Goal: Task Accomplishment & Management: Use online tool/utility

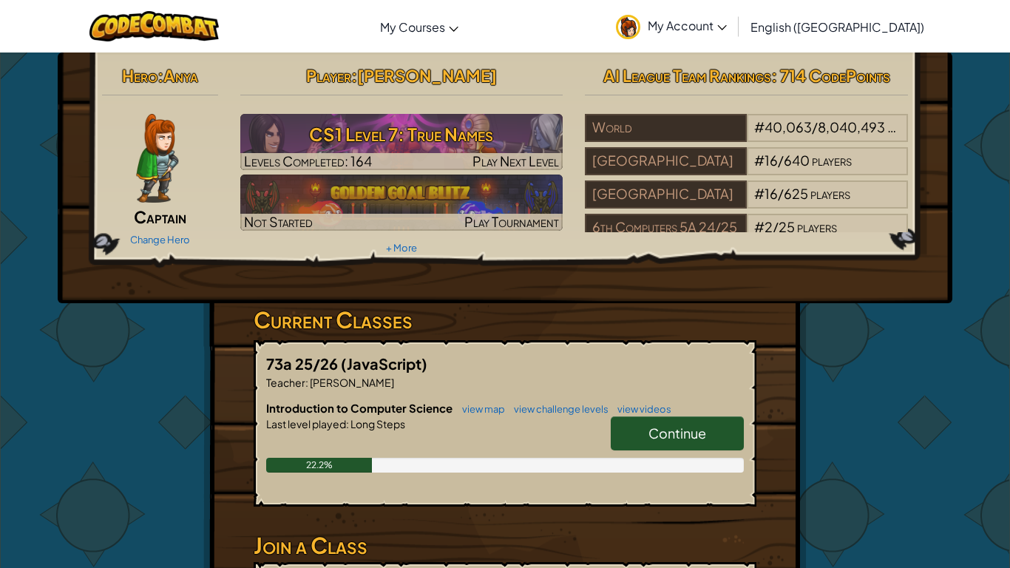
click at [716, 444] on link "Continue" at bounding box center [677, 433] width 133 height 34
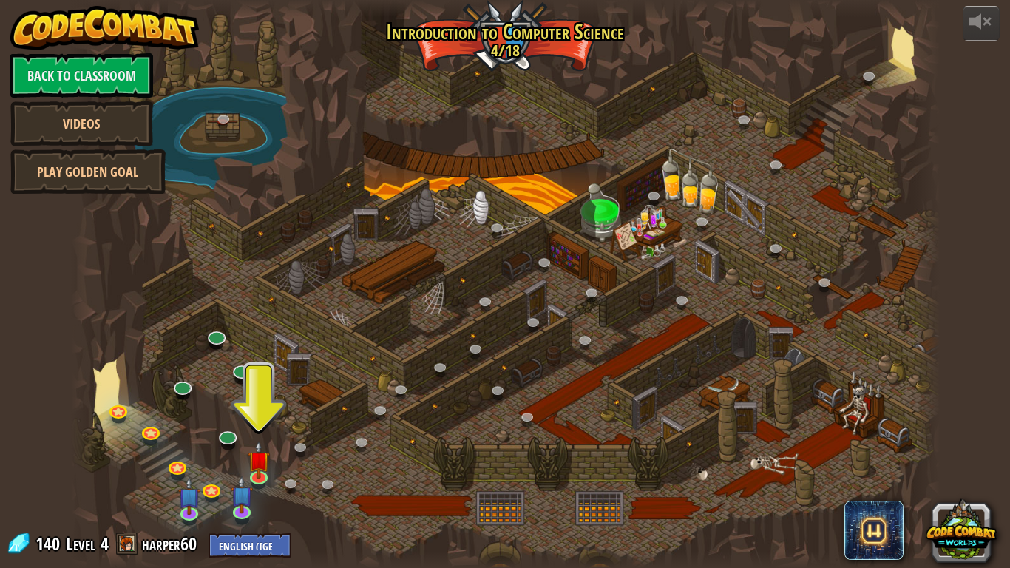
click at [238, 460] on div at bounding box center [505, 284] width 869 height 568
click at [263, 482] on link at bounding box center [260, 475] width 30 height 30
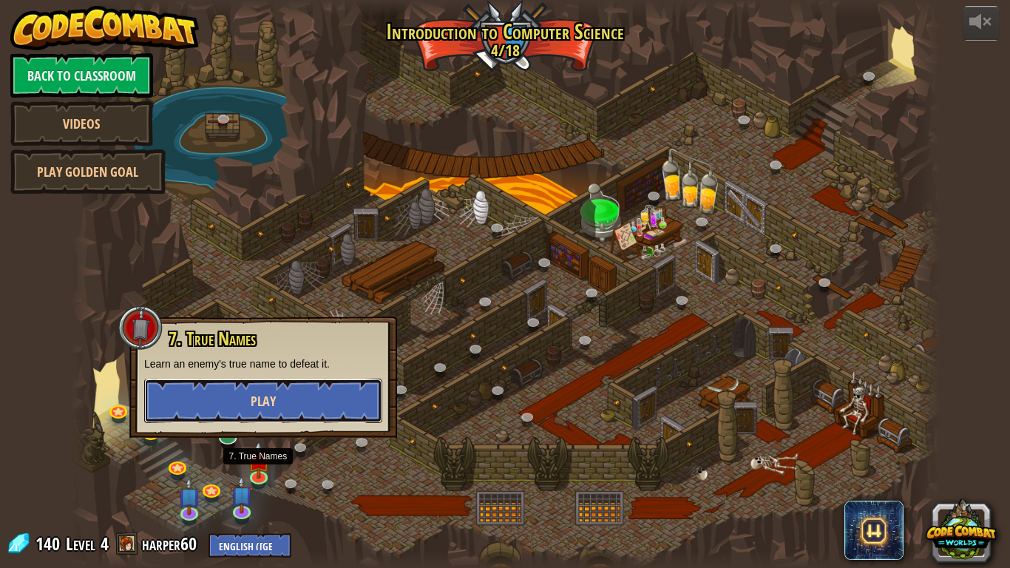
click at [286, 393] on button "Play" at bounding box center [263, 401] width 238 height 44
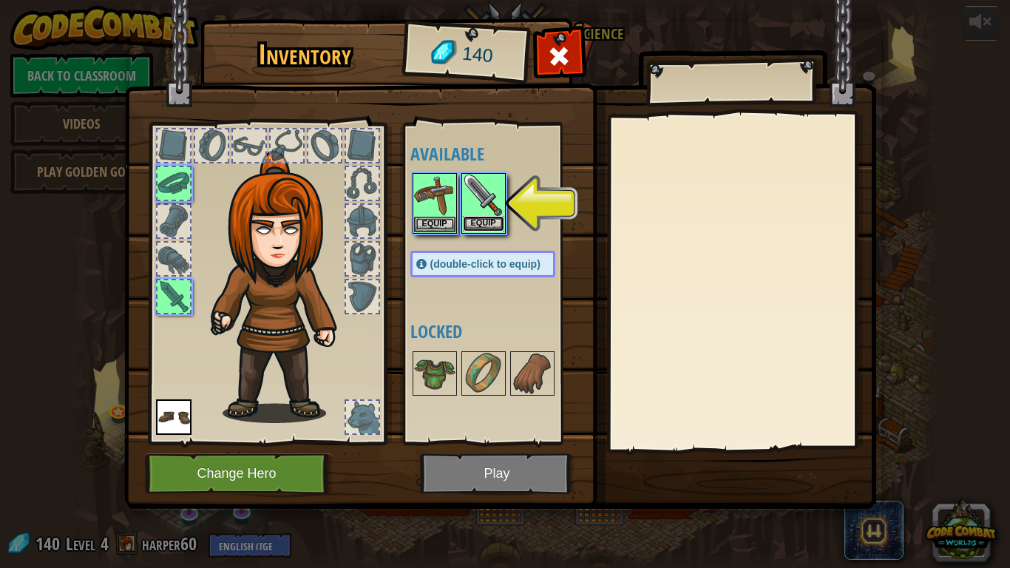
click at [495, 221] on button "Equip" at bounding box center [483, 224] width 41 height 16
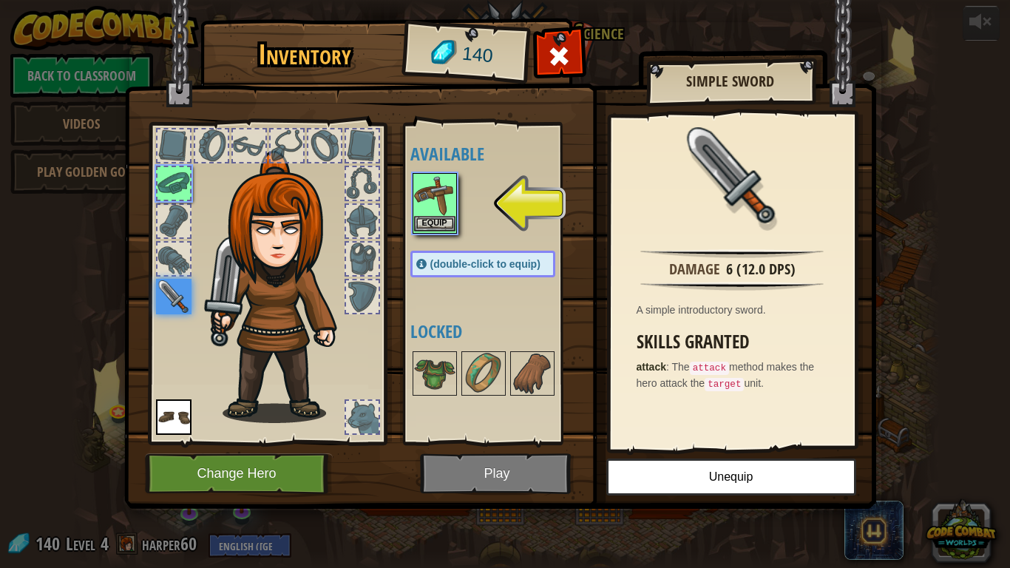
click at [419, 198] on img at bounding box center [434, 194] width 41 height 41
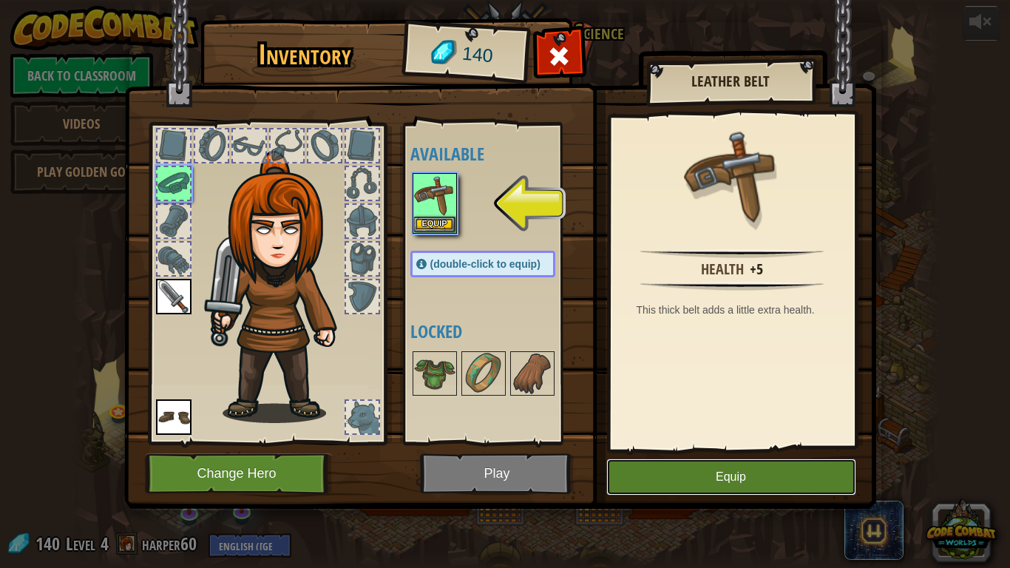
click at [646, 474] on button "Equip" at bounding box center [731, 476] width 250 height 37
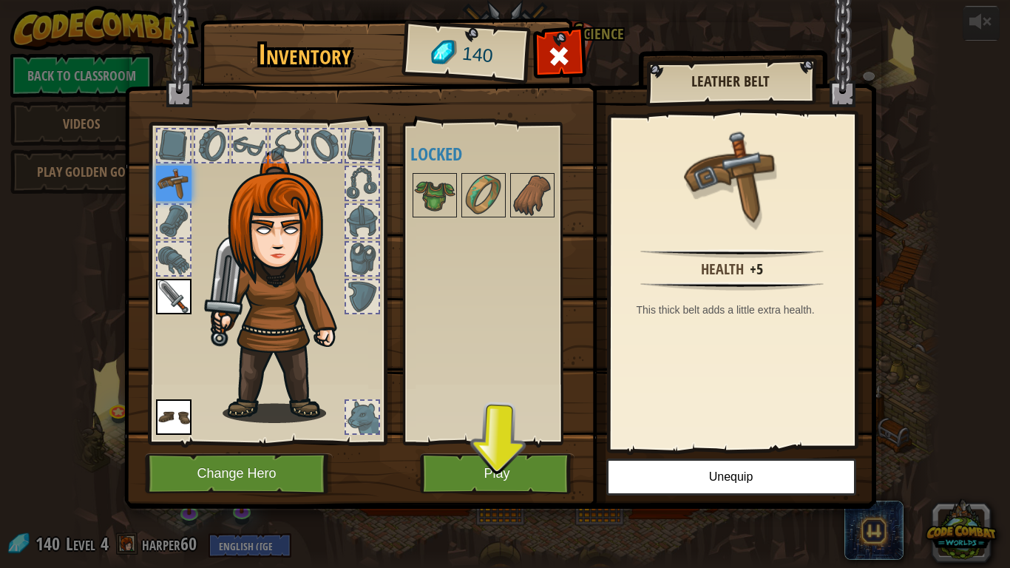
click at [488, 506] on img at bounding box center [500, 240] width 752 height 537
click at [489, 481] on button "Play" at bounding box center [497, 473] width 155 height 41
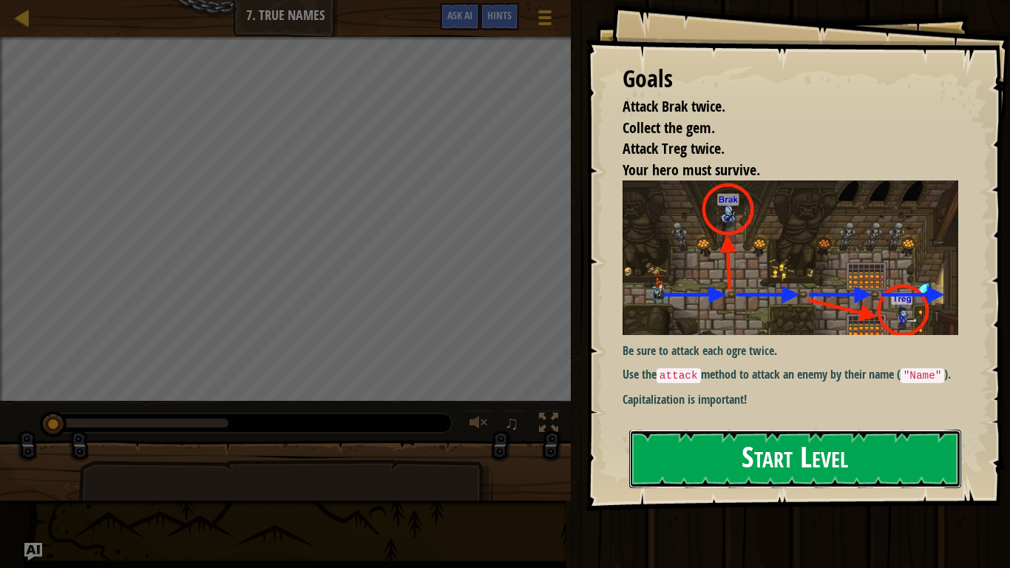
click at [801, 466] on button "Start Level" at bounding box center [795, 459] width 332 height 58
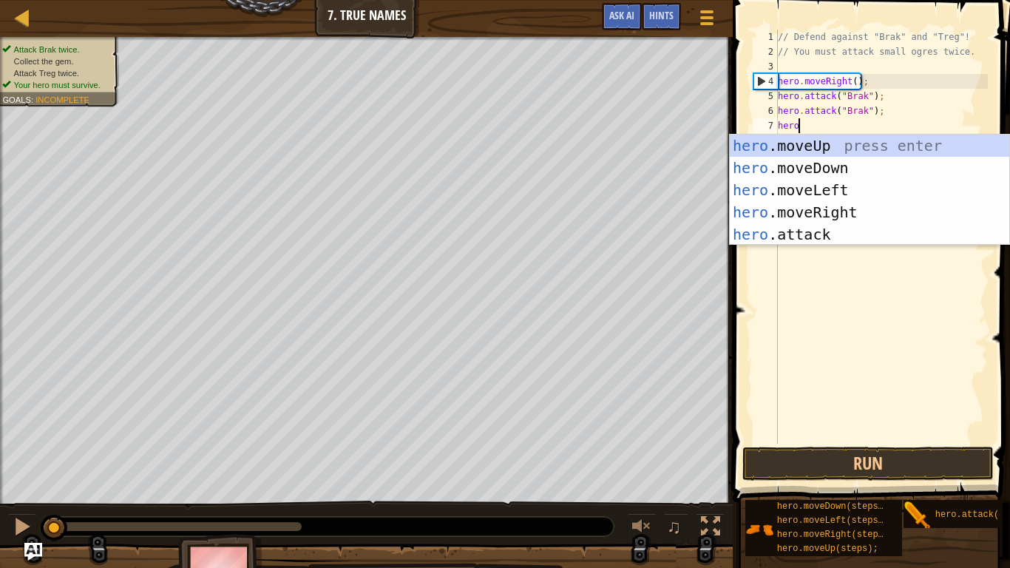
scroll to position [7, 3]
type textarea "hero."
click at [782, 253] on div "// Defend against "Brak" and "Treg"! // You must attack small ogres twice. hero…" at bounding box center [881, 252] width 213 height 444
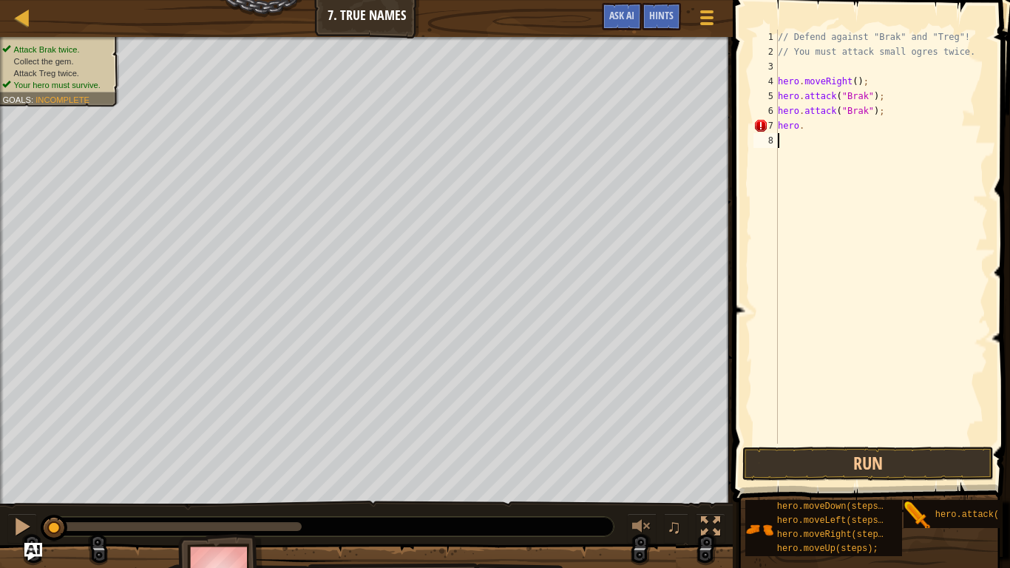
scroll to position [7, 0]
click at [814, 124] on div "// Defend against "Brak" and "Treg"! // You must attack small ogres twice. hero…" at bounding box center [881, 252] width 213 height 444
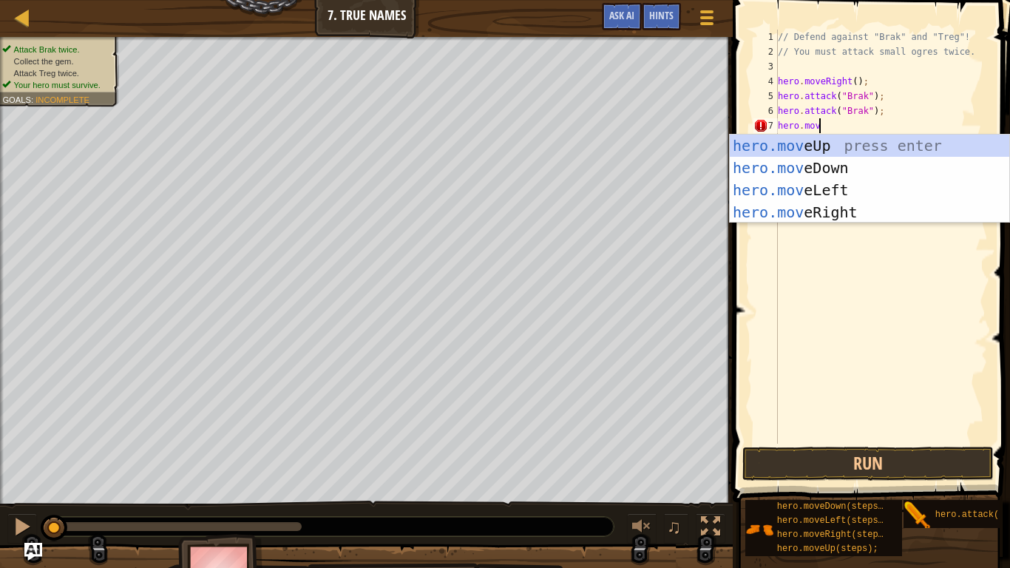
type textarea "hero.move"
click at [772, 208] on div "hero.move Up press enter hero.move Down press enter hero.move Left press enter …" at bounding box center [869, 201] width 279 height 133
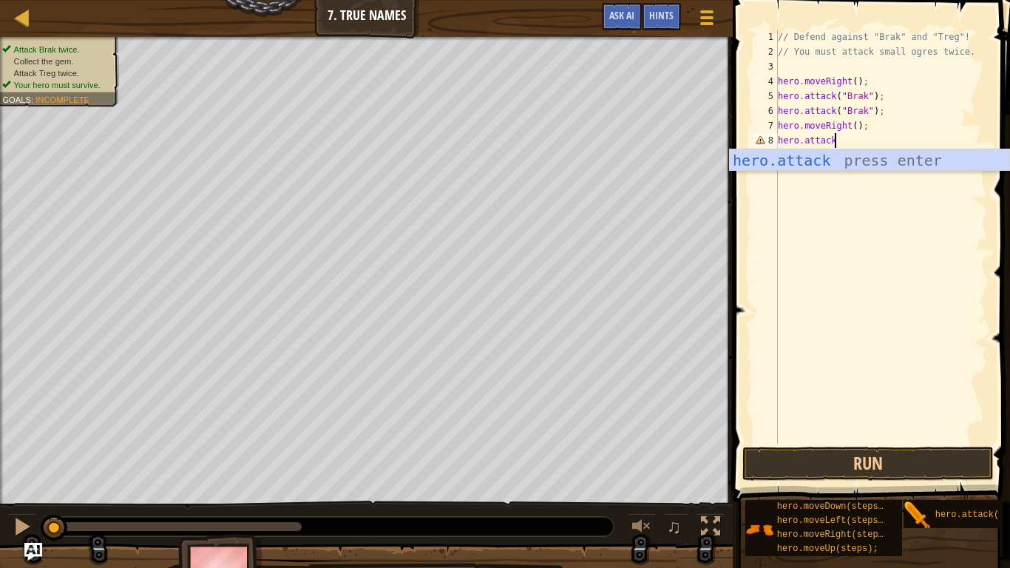
scroll to position [7, 7]
click at [833, 165] on div "hero.attack press enter" at bounding box center [869, 182] width 279 height 67
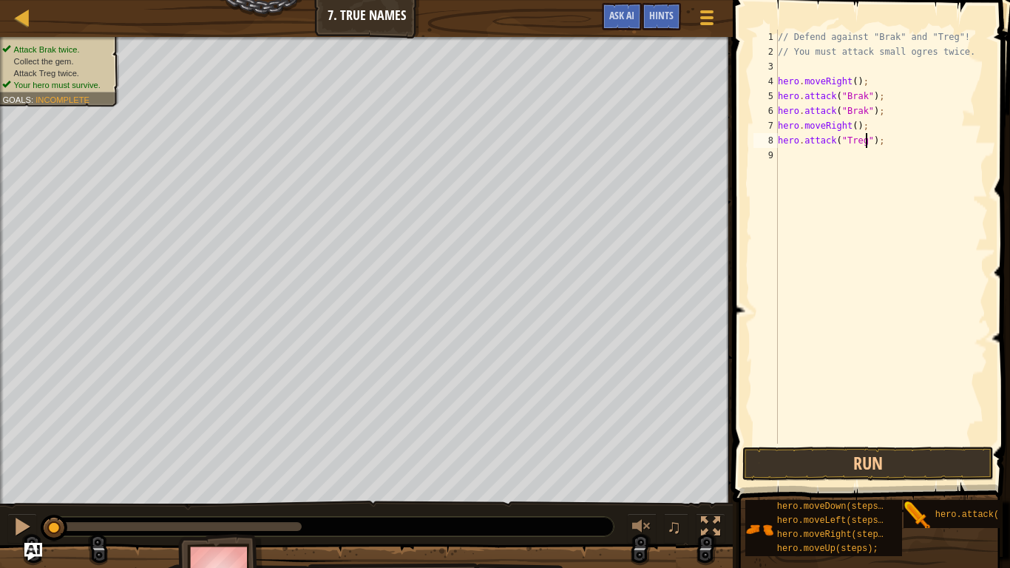
scroll to position [7, 13]
type textarea "hero.attack("Treg");"
click at [874, 470] on button "Run" at bounding box center [867, 464] width 251 height 34
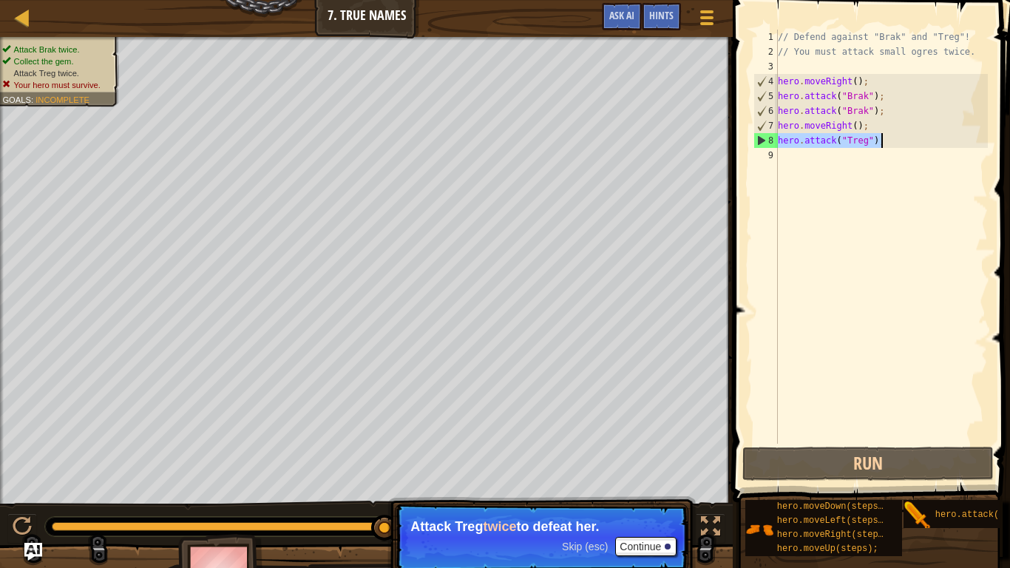
drag, startPoint x: 778, startPoint y: 137, endPoint x: 904, endPoint y: 137, distance: 126.4
click at [904, 137] on div "// Defend against "Brak" and "Treg"! // You must attack small ogres twice. hero…" at bounding box center [881, 252] width 213 height 444
click at [829, 152] on div "// Defend against "Brak" and "Treg"! // You must attack small ogres twice. hero…" at bounding box center [881, 252] width 213 height 444
paste textarea "hero.attack("Treg");"
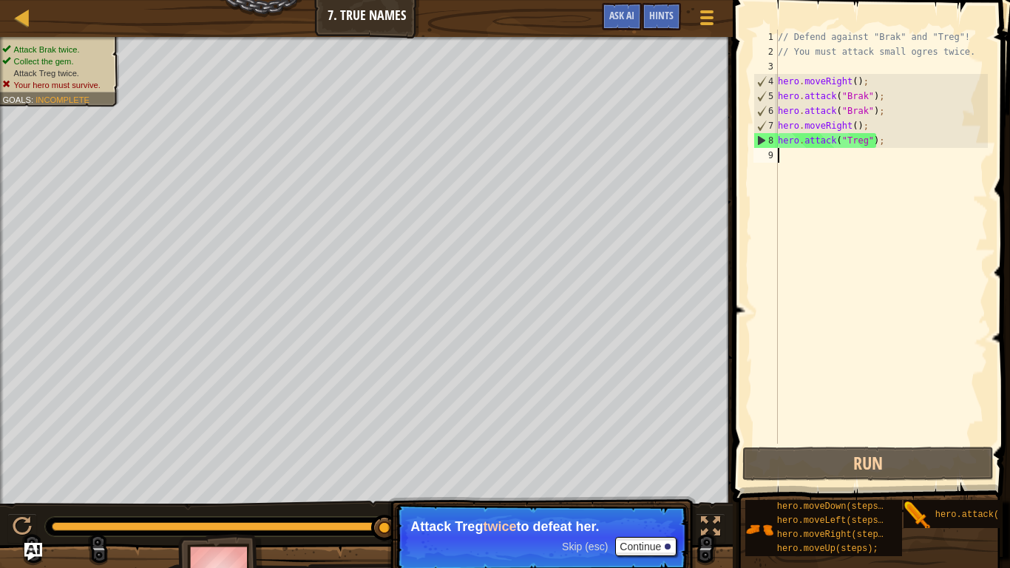
type textarea "hero.attack("Treg");"
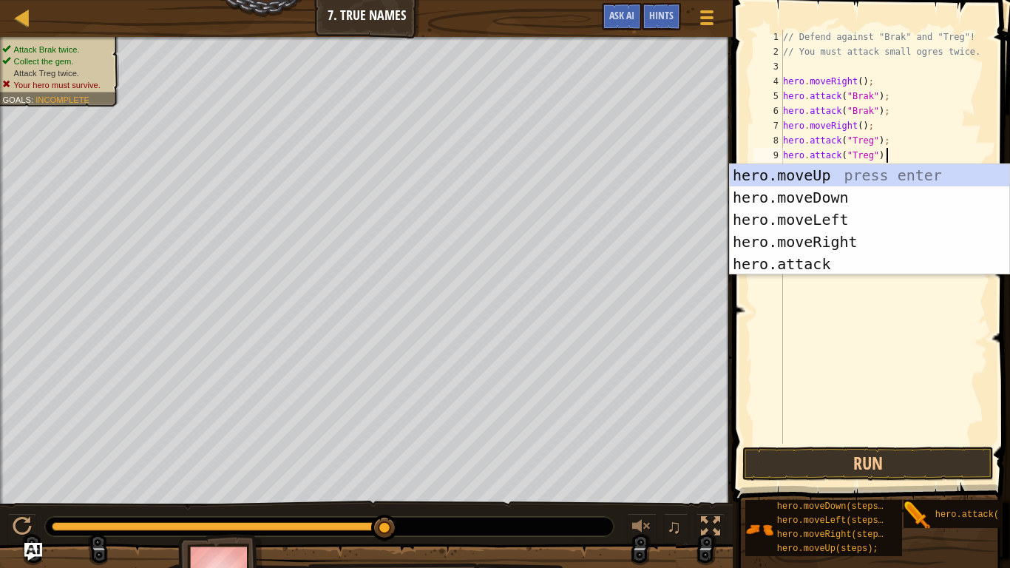
click at [827, 348] on div "// Defend against "Brak" and "Treg"! // You must attack small ogres twice. hero…" at bounding box center [884, 252] width 208 height 444
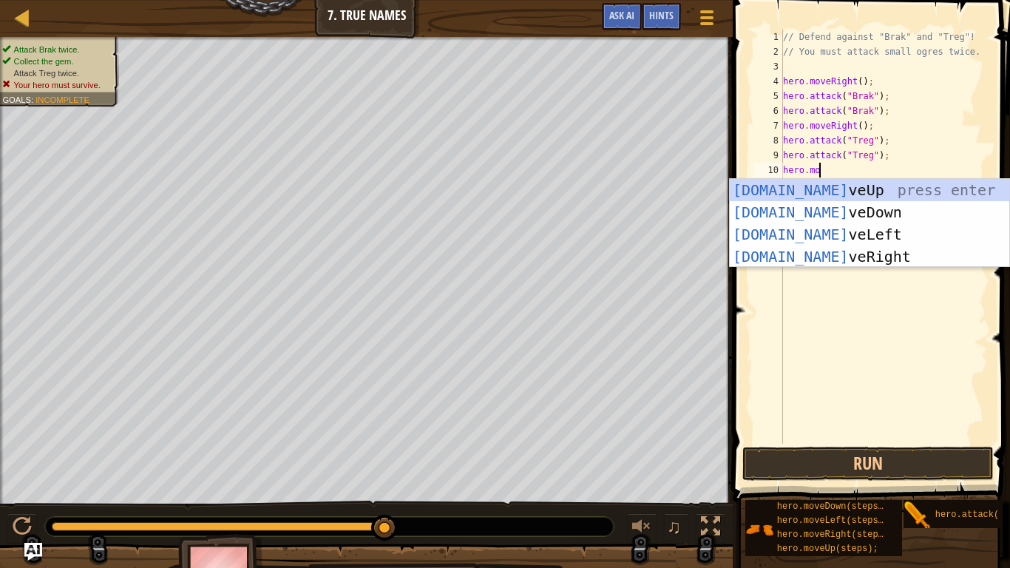
type textarea "hero.move"
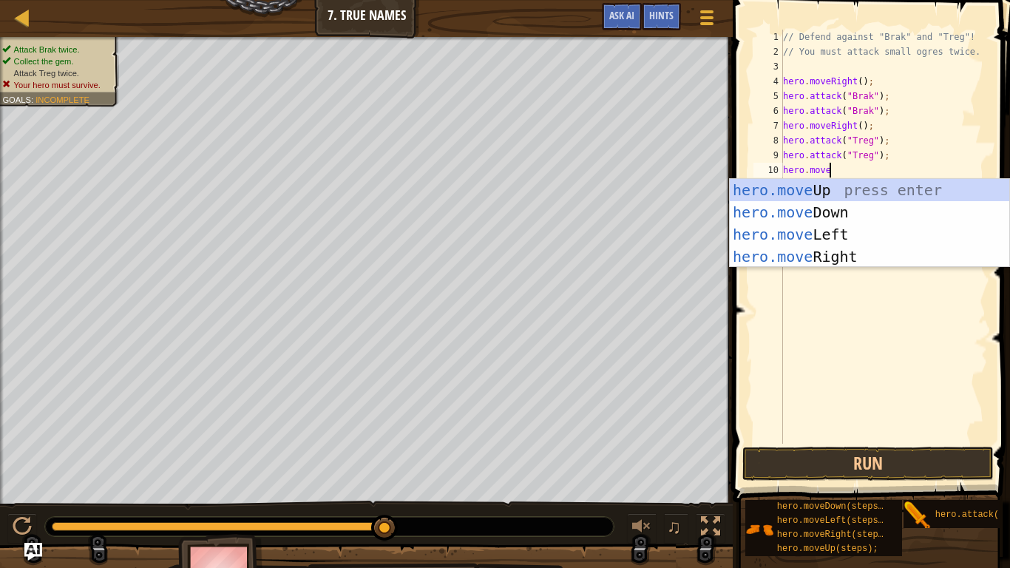
scroll to position [7, 6]
click at [817, 261] on div "hero.move Up press enter hero.move Down press enter hero.move Left press enter …" at bounding box center [869, 245] width 279 height 133
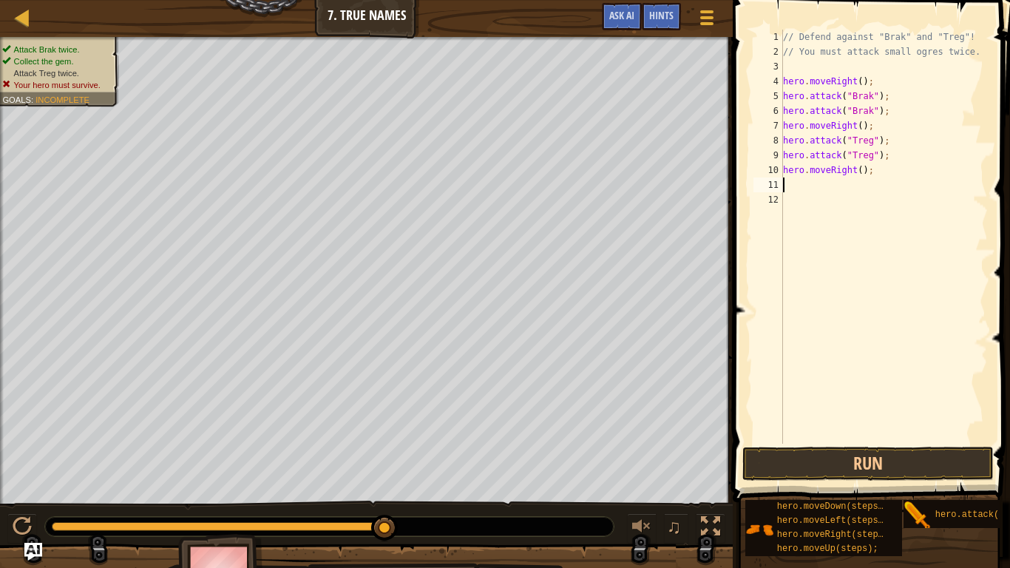
scroll to position [7, 0]
click at [884, 454] on button "Run" at bounding box center [867, 464] width 251 height 34
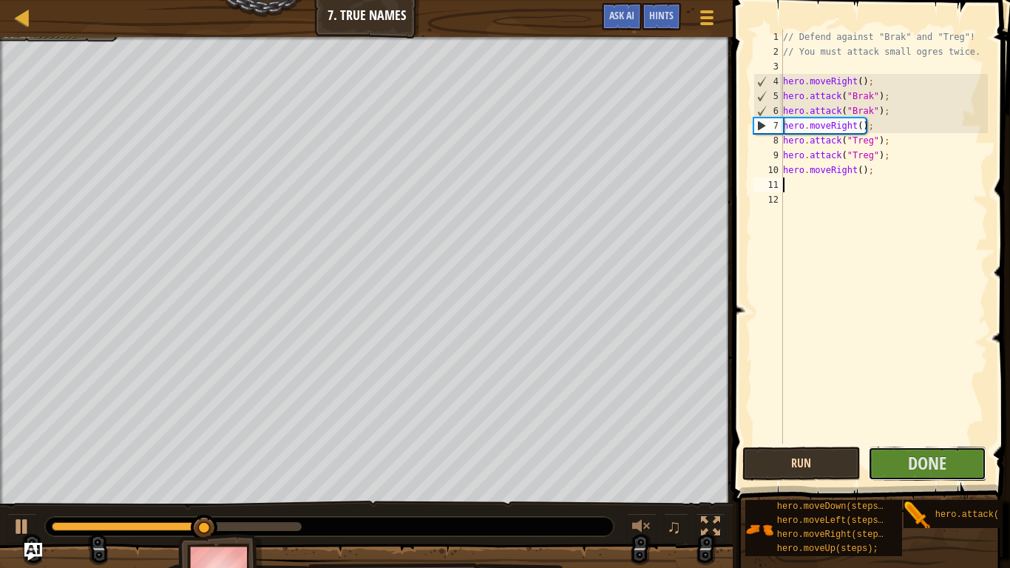
click at [884, 454] on button "Done" at bounding box center [927, 464] width 118 height 34
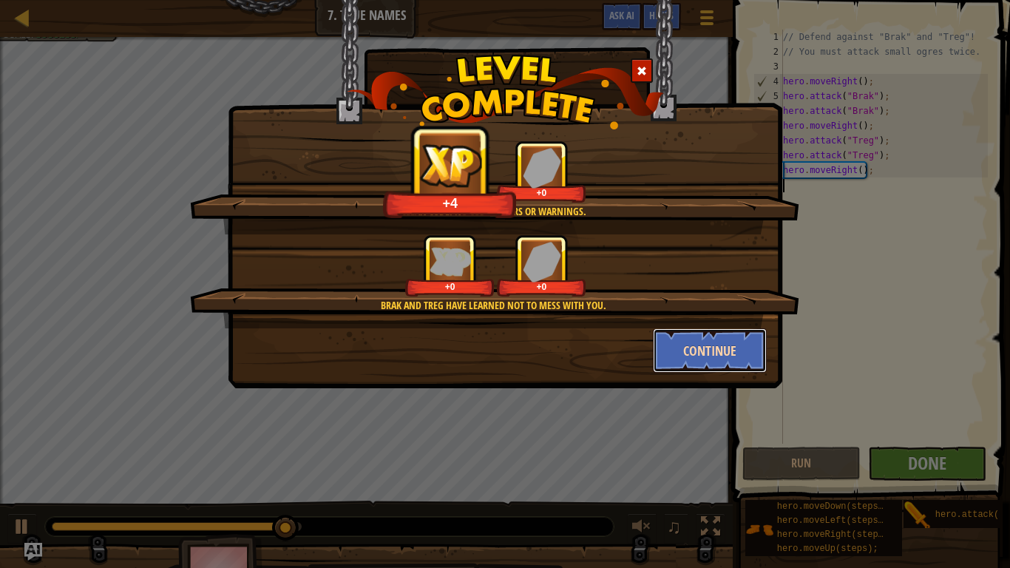
click at [678, 342] on button "Continue" at bounding box center [710, 350] width 115 height 44
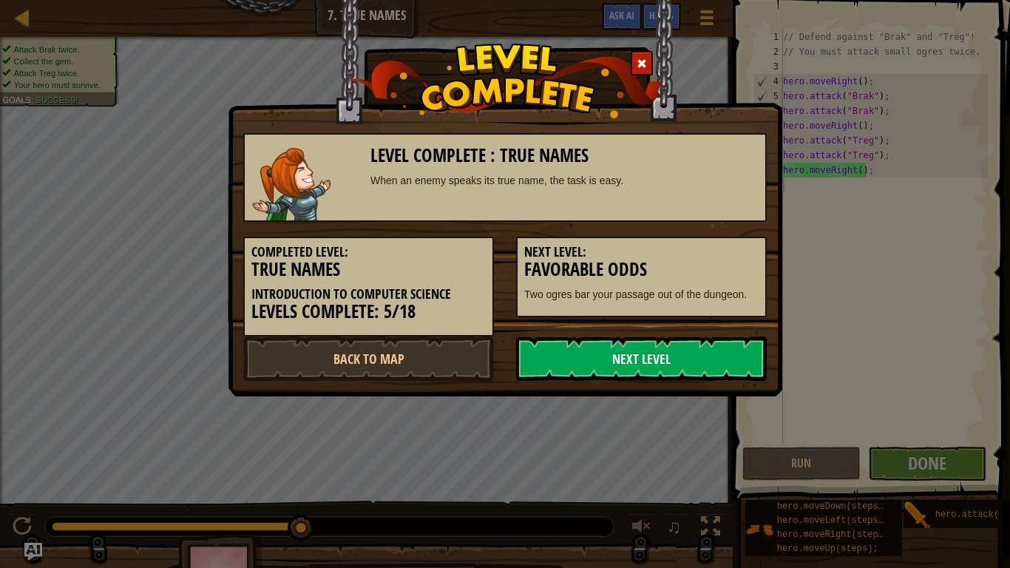
click at [678, 342] on link "Next Level" at bounding box center [641, 358] width 251 height 44
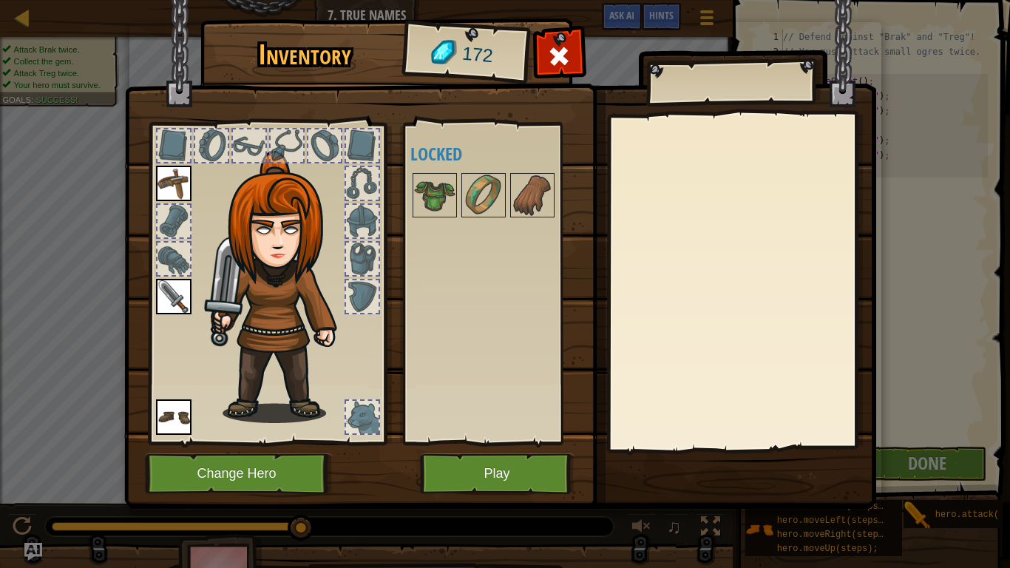
click at [440, 217] on div at bounding box center [497, 195] width 174 height 49
click at [429, 206] on img at bounding box center [434, 194] width 41 height 41
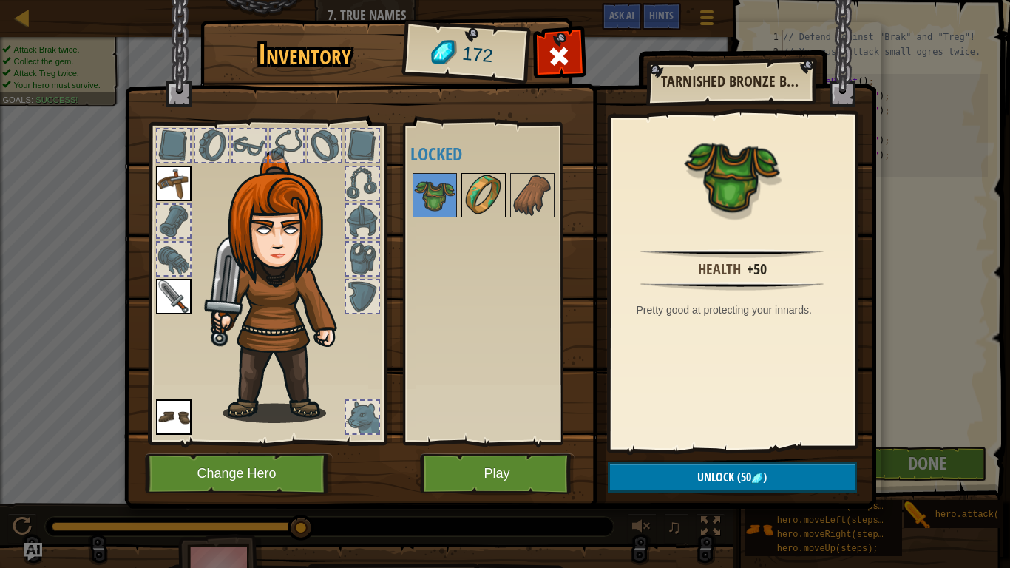
click at [497, 204] on img at bounding box center [483, 194] width 41 height 41
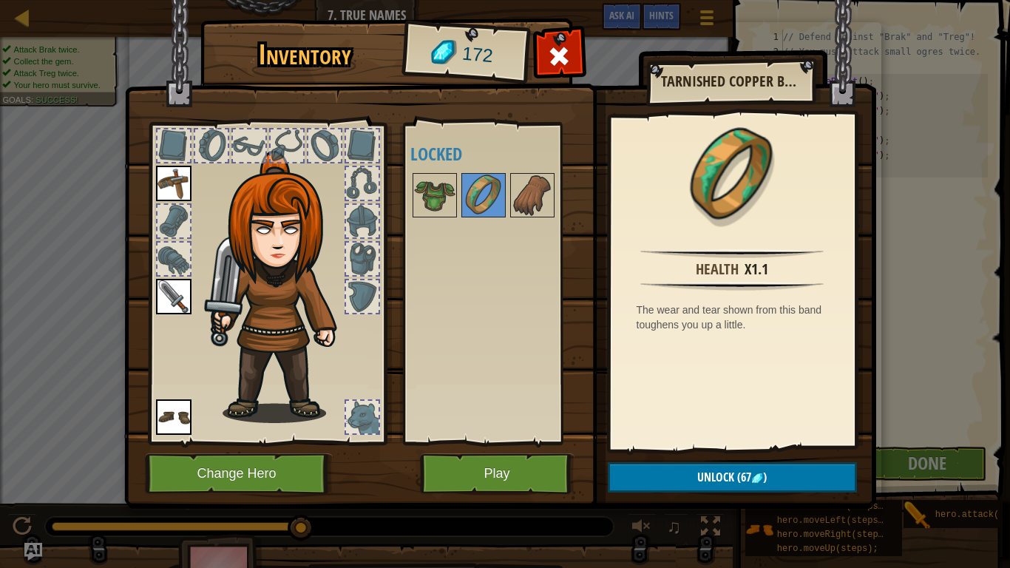
click at [506, 203] on div at bounding box center [497, 195] width 174 height 49
click at [519, 202] on img at bounding box center [532, 194] width 41 height 41
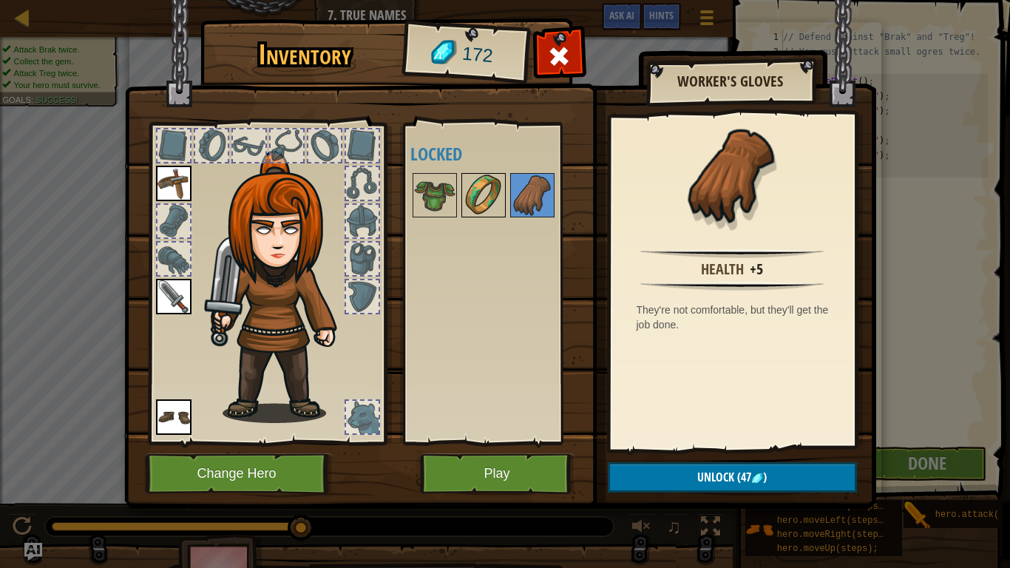
click at [489, 205] on img at bounding box center [483, 194] width 41 height 41
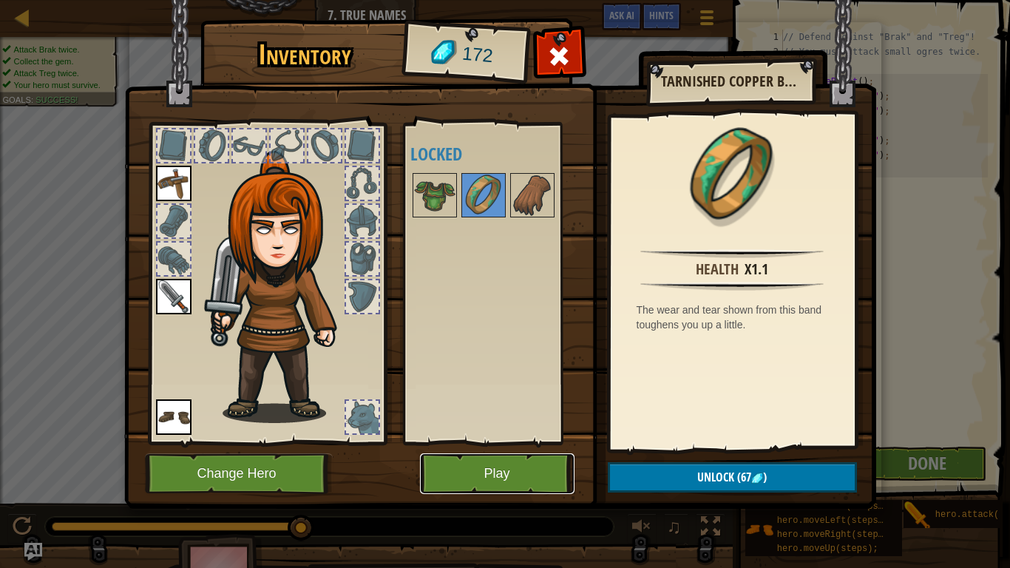
click at [492, 486] on button "Play" at bounding box center [497, 473] width 155 height 41
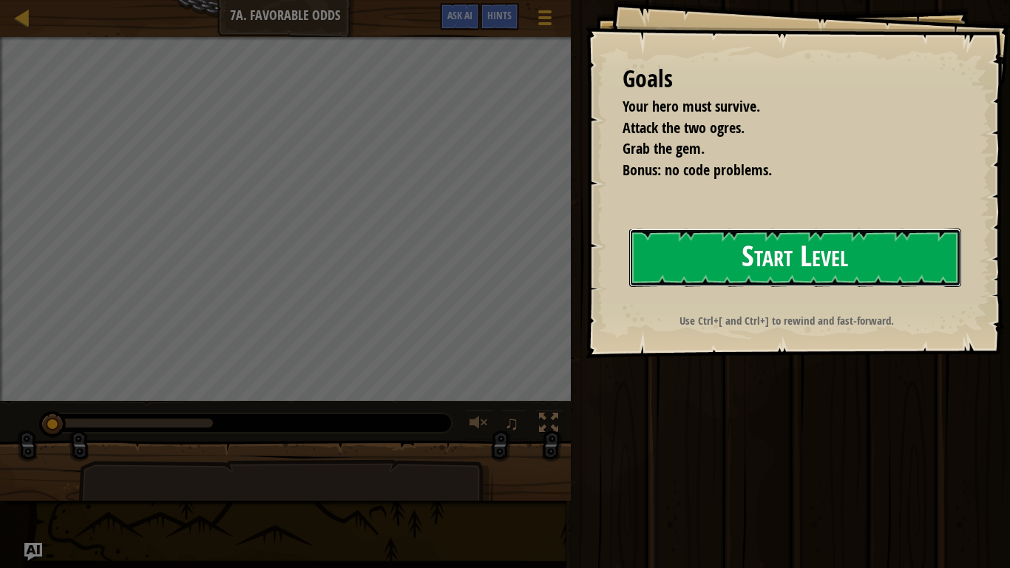
click at [790, 231] on button "Start Level" at bounding box center [795, 257] width 332 height 58
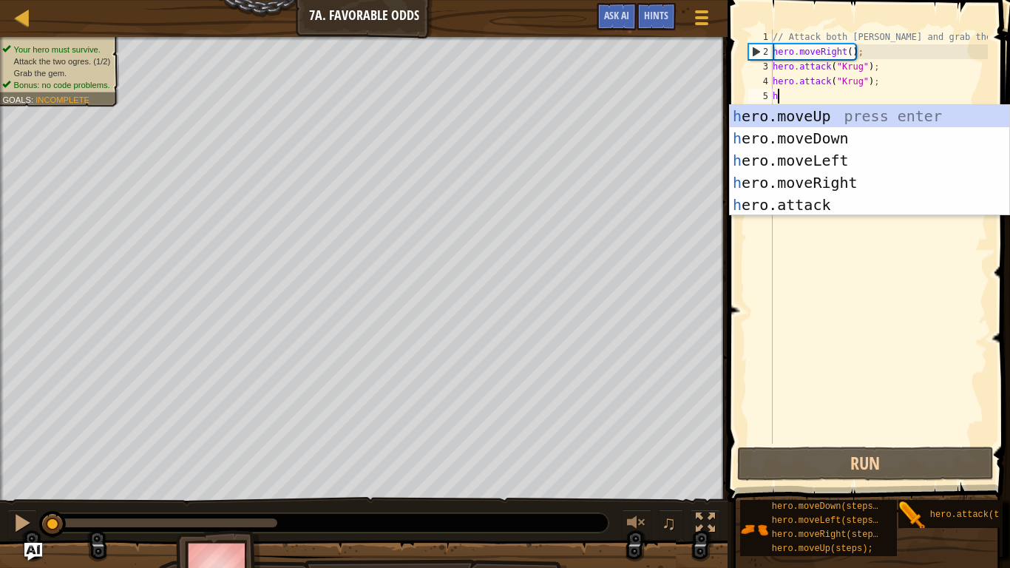
scroll to position [7, 0]
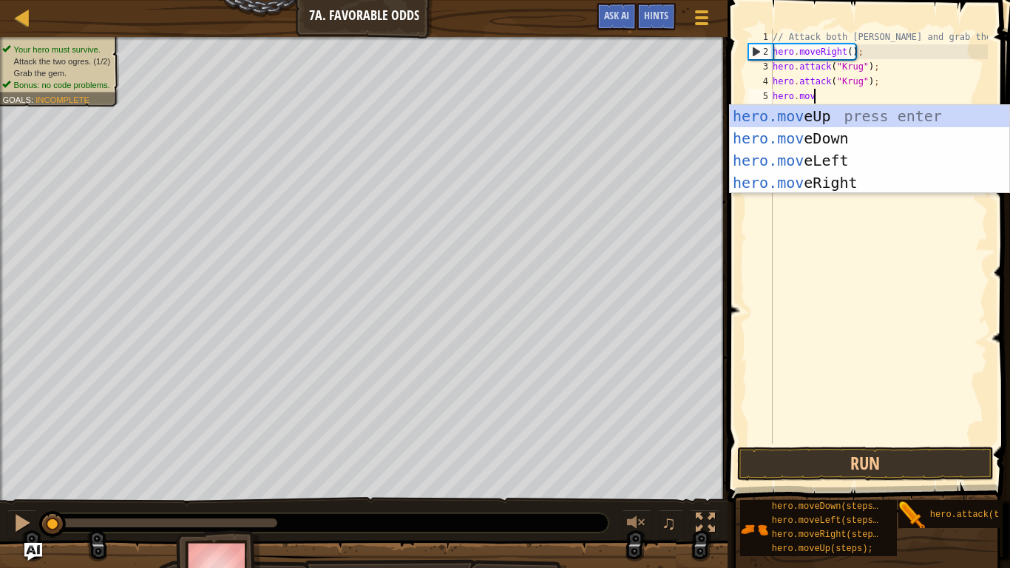
type textarea "hero.move"
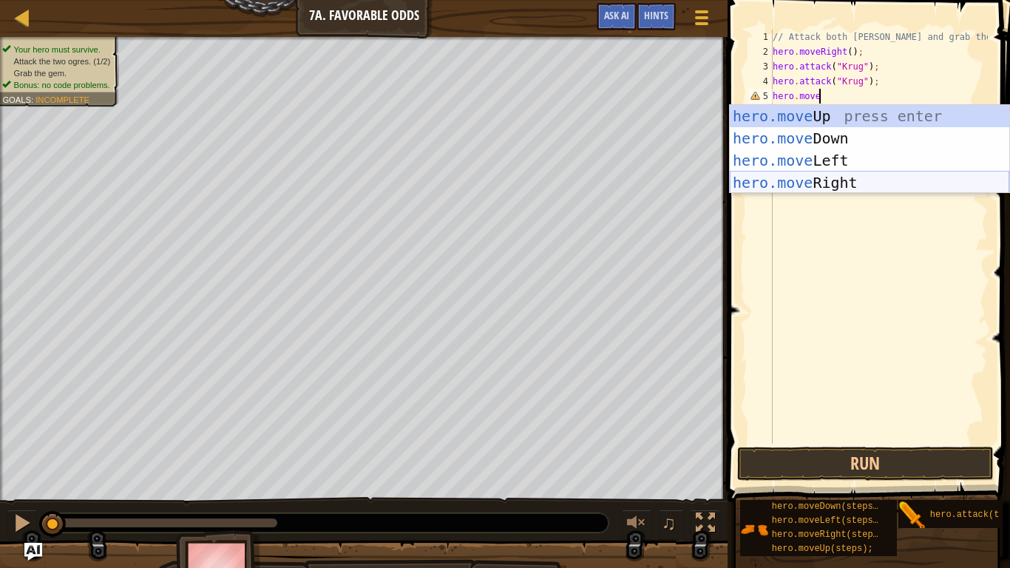
click at [827, 178] on div "hero.move Up press enter hero.move Down press enter hero.move Left press enter …" at bounding box center [869, 171] width 279 height 133
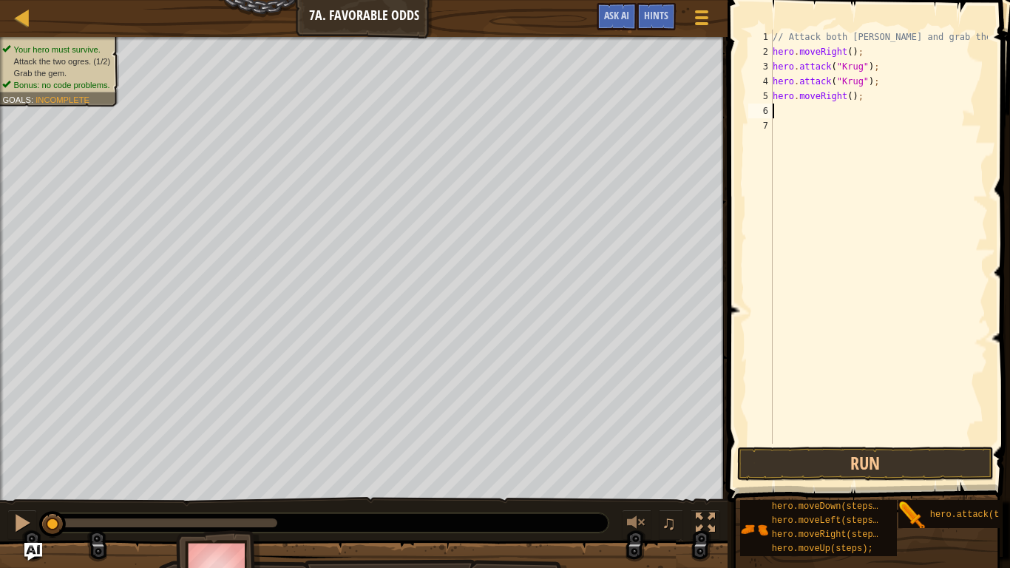
scroll to position [7, 0]
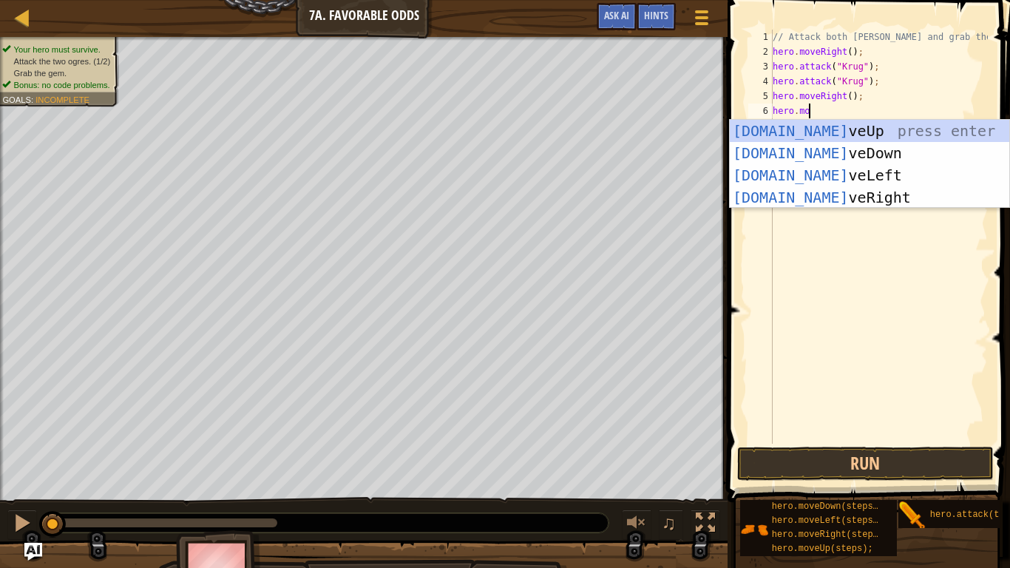
type textarea "hero.move"
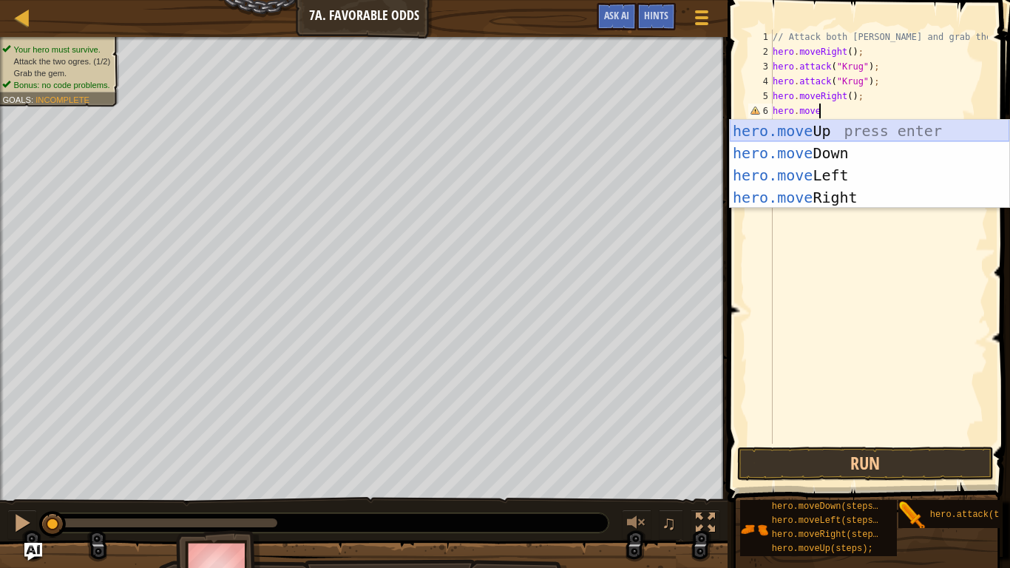
click at [835, 135] on div "hero.move Up press enter hero.move Down press enter hero.move Left press enter …" at bounding box center [869, 186] width 279 height 133
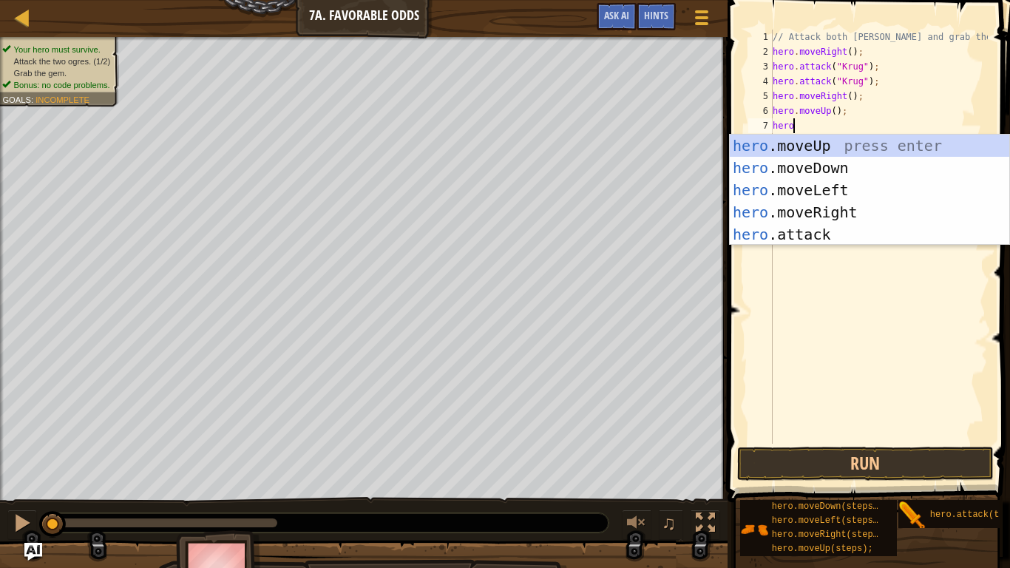
scroll to position [7, 3]
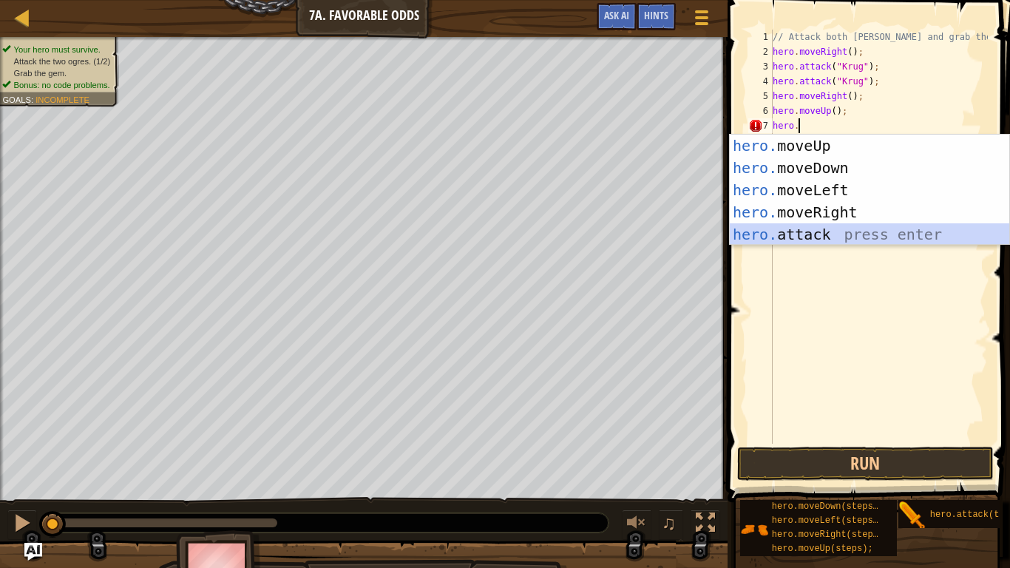
click at [841, 240] on div "hero. moveUp press enter hero. moveDown press enter hero. moveLeft press enter …" at bounding box center [869, 212] width 279 height 155
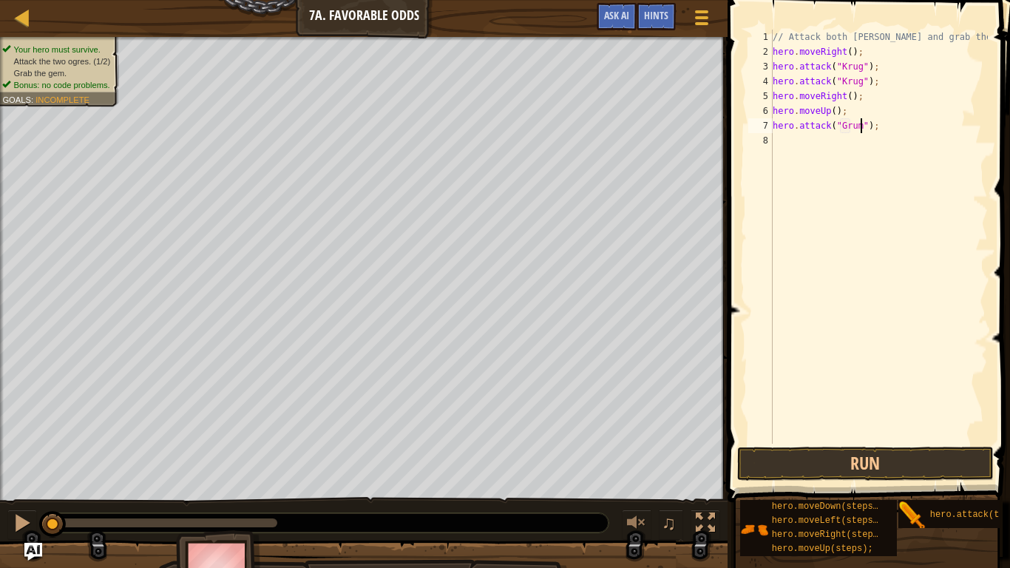
scroll to position [7, 14]
drag, startPoint x: 772, startPoint y: 123, endPoint x: 837, endPoint y: 123, distance: 65.1
click at [837, 123] on div "hero.attack("Grump"); 1 2 3 4 5 6 7 8 // Attack both [PERSON_NAME] and grab the…" at bounding box center [866, 237] width 242 height 414
type textarea "hero.attack("Grump");"
click at [793, 147] on div "// Attack both [PERSON_NAME] and grab the gem. hero . moveRight ( ) ; hero . at…" at bounding box center [879, 237] width 218 height 414
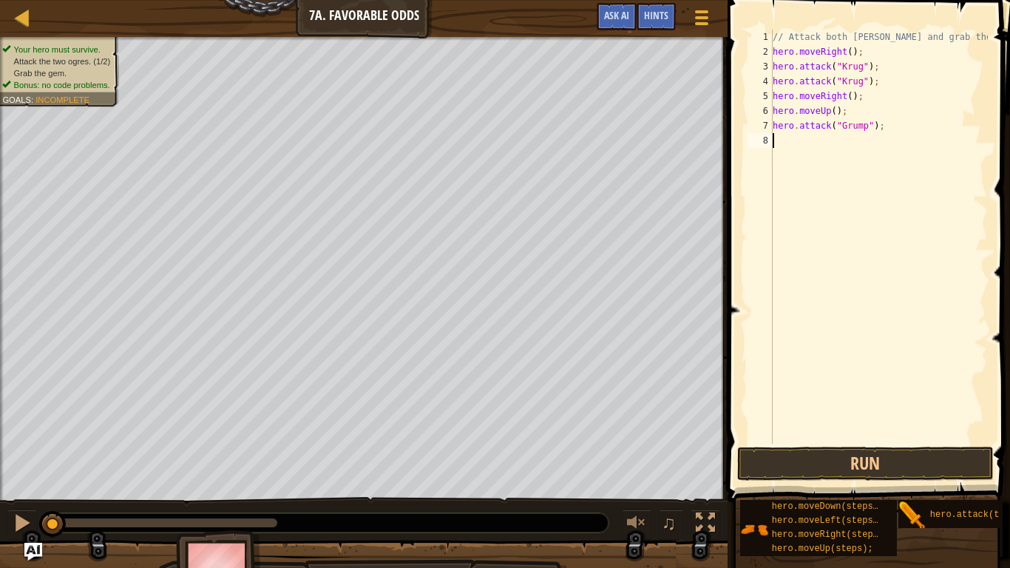
scroll to position [7, 0]
paste textarea "h"
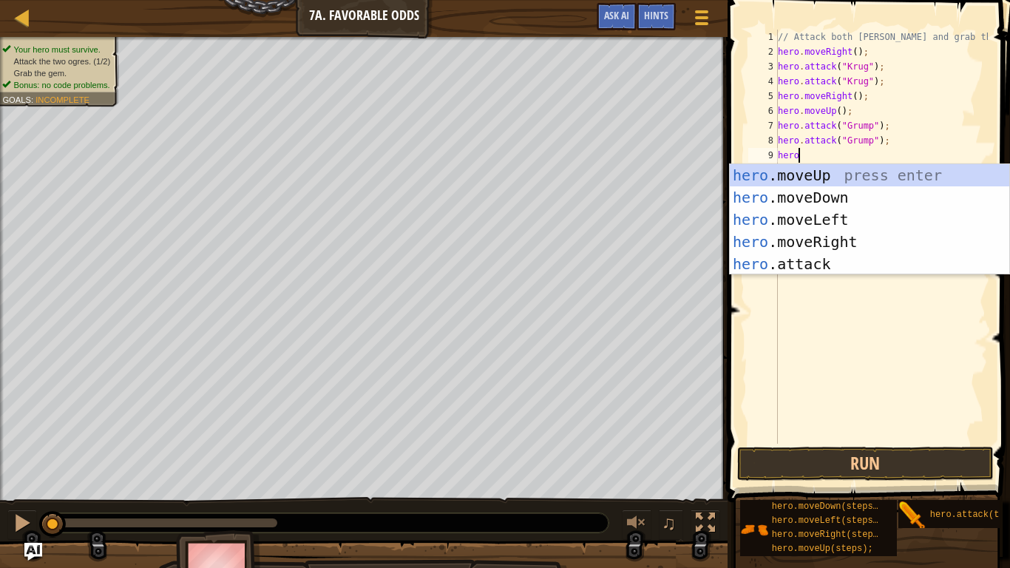
type textarea "hero."
click at [826, 221] on div "hero. moveUp press enter hero. moveDown press enter hero. moveLeft press enter …" at bounding box center [869, 241] width 279 height 155
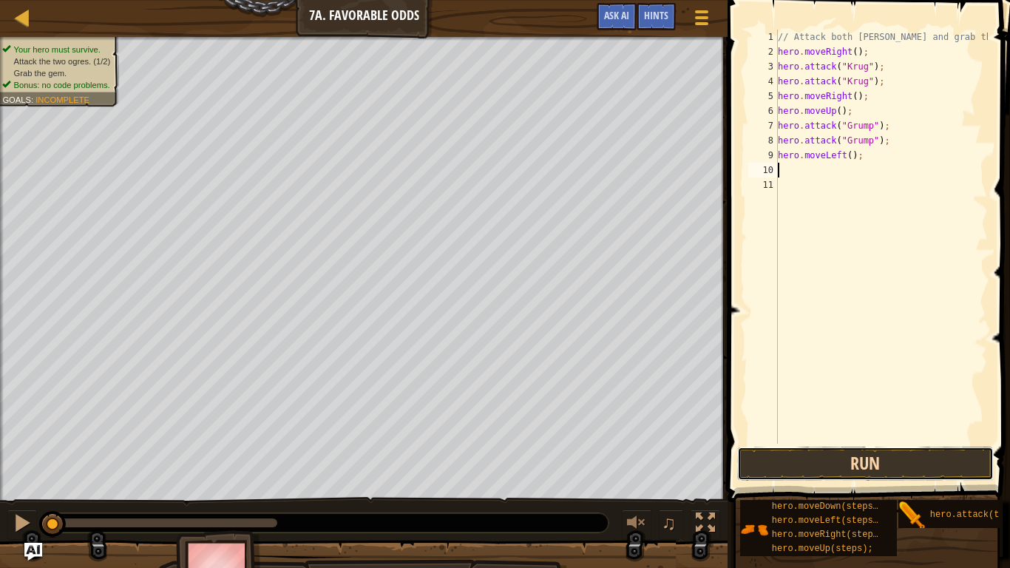
click at [820, 458] on button "Run" at bounding box center [865, 464] width 257 height 34
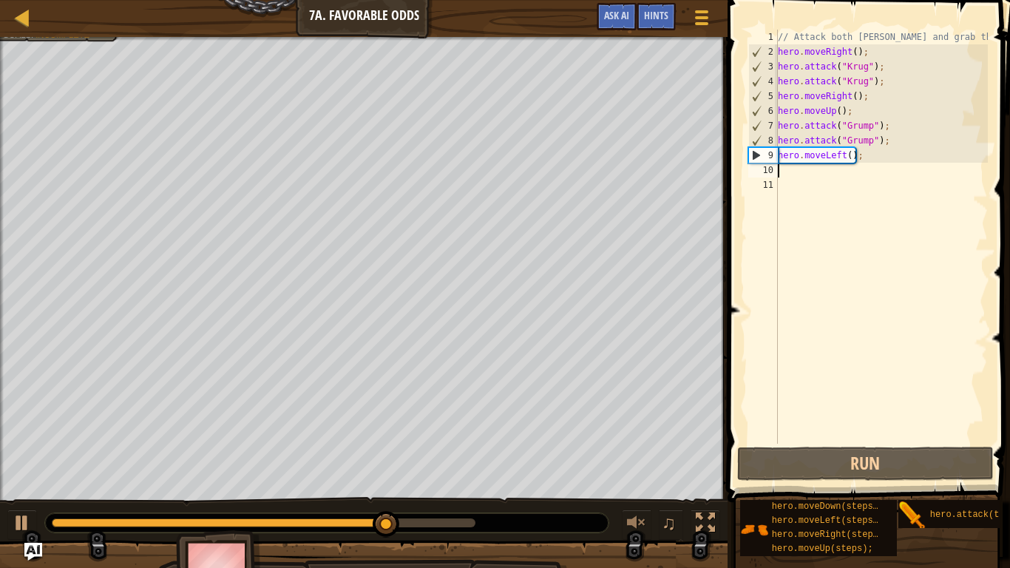
click at [849, 157] on div "// Attack both [PERSON_NAME] and grab the gem. hero . moveRight ( ) ; hero . at…" at bounding box center [881, 252] width 213 height 444
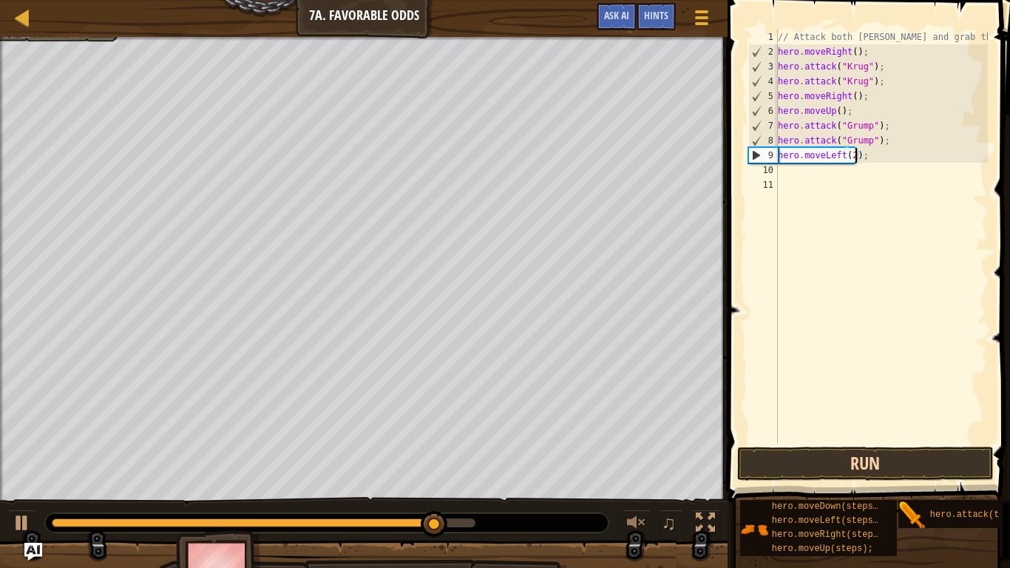
type textarea "hero.moveLeft(2);"
click at [862, 476] on button "Run" at bounding box center [865, 464] width 257 height 34
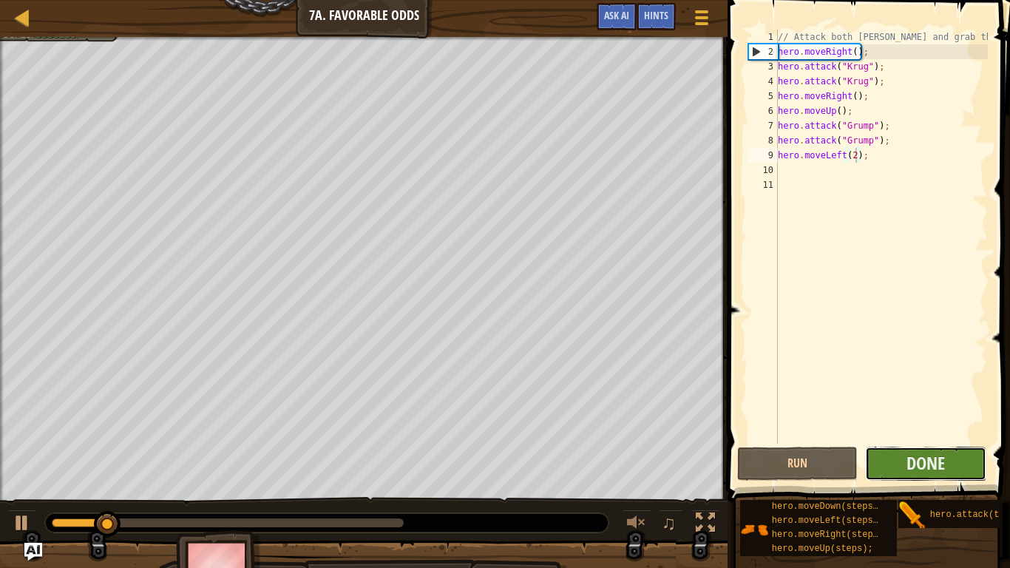
click at [897, 458] on button "Done" at bounding box center [925, 464] width 121 height 34
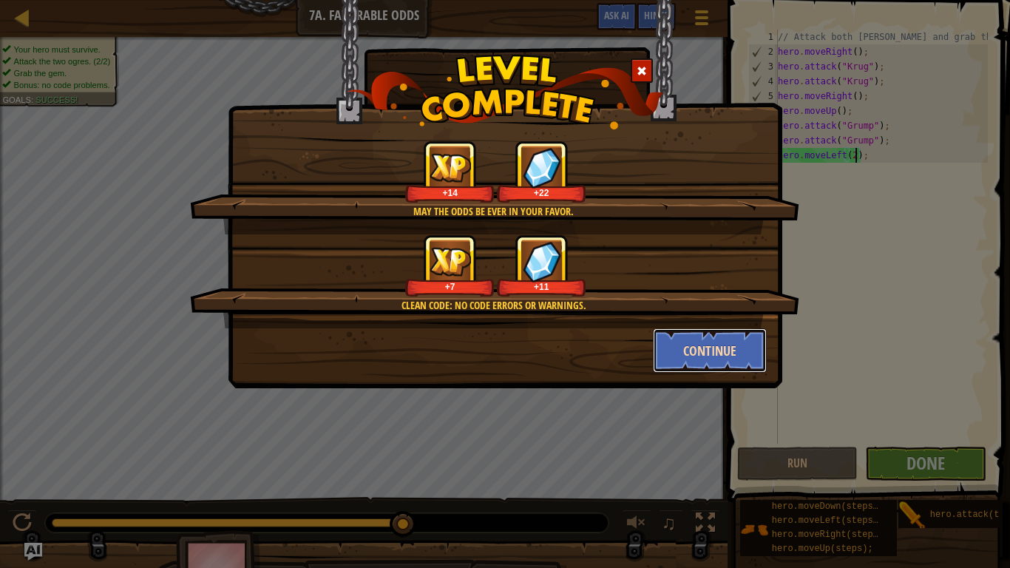
click at [730, 353] on button "Continue" at bounding box center [710, 350] width 115 height 44
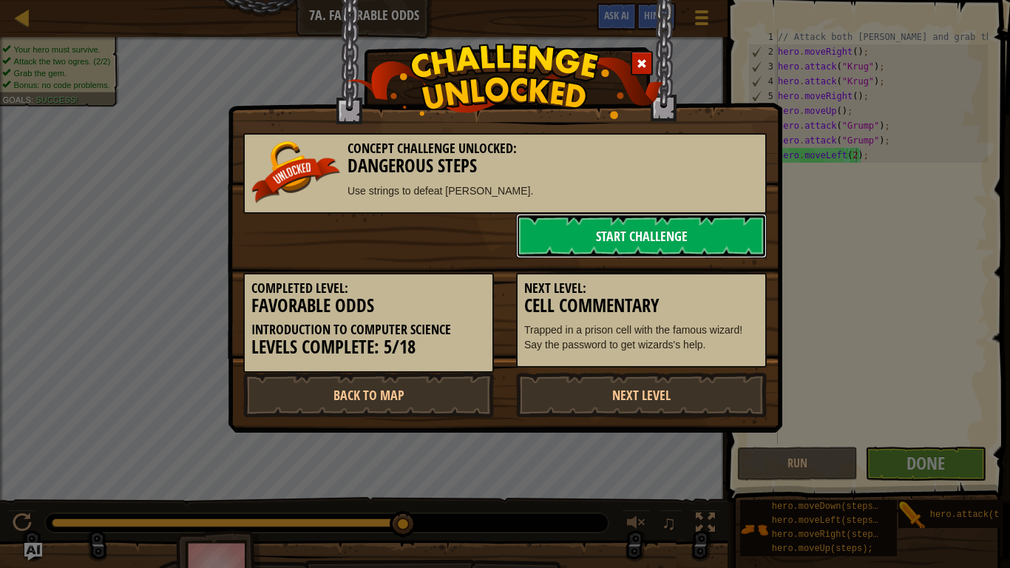
click at [722, 245] on link "Start Challenge" at bounding box center [641, 236] width 251 height 44
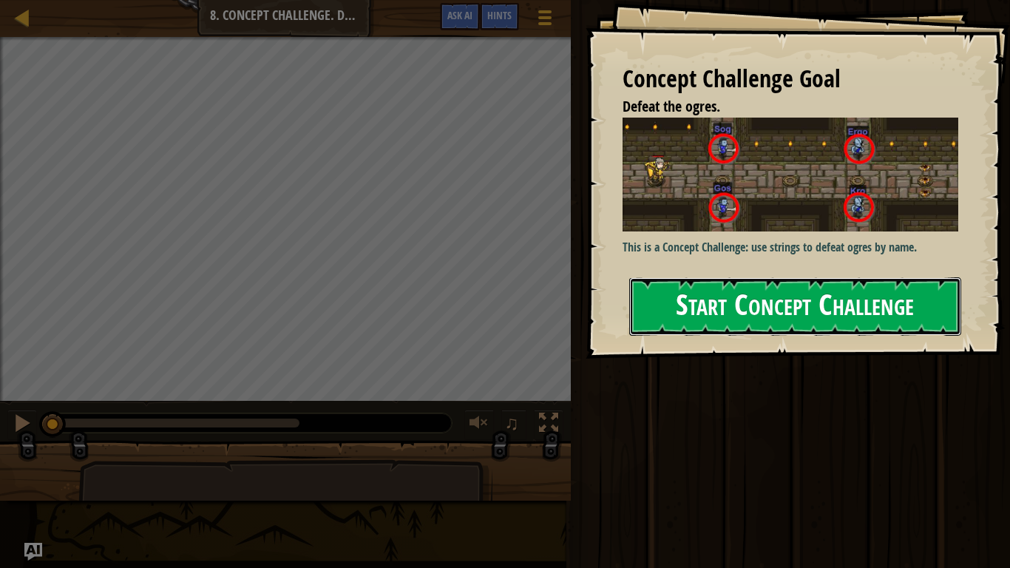
click at [671, 291] on button "Start Concept Challenge" at bounding box center [795, 306] width 332 height 58
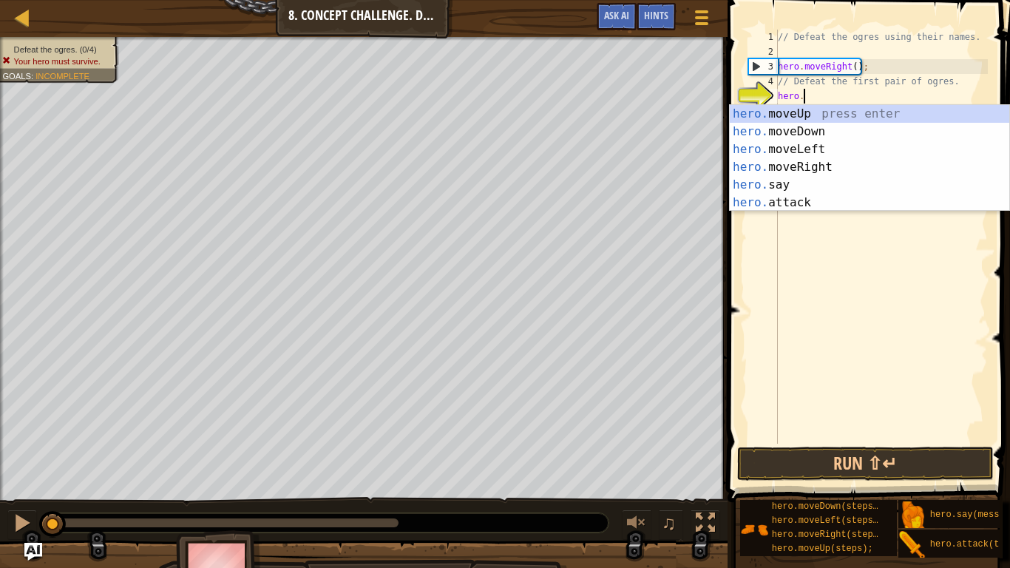
scroll to position [7, 3]
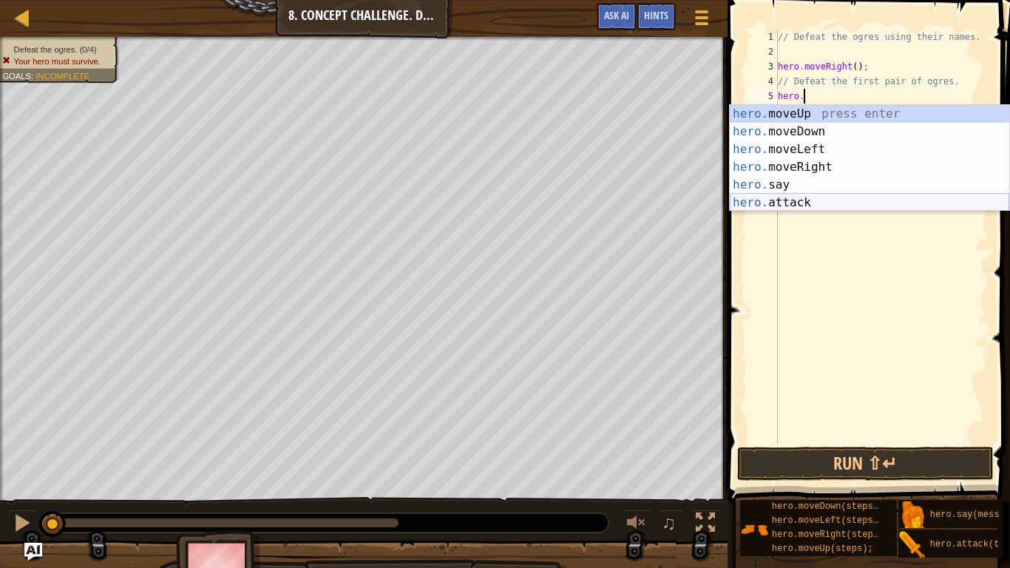
click at [806, 203] on div "hero. moveUp press enter hero. moveDown press enter hero. moveLeft press enter …" at bounding box center [869, 176] width 279 height 142
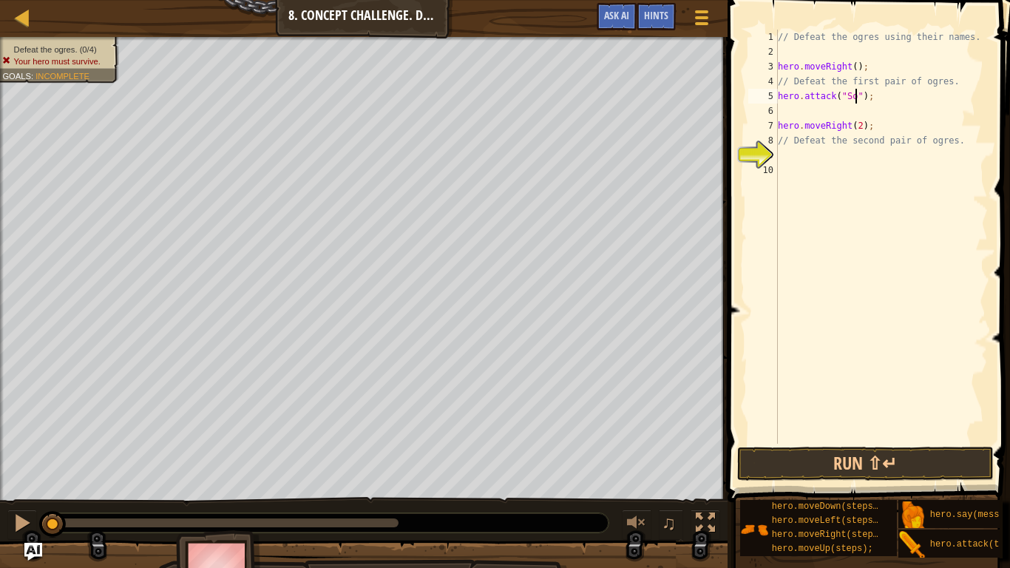
type textarea "hero.attack("Sog");"
click at [880, 97] on div "// Defeat the ogres using their names. hero . moveRight ( ) ; // Defeat the fir…" at bounding box center [881, 252] width 213 height 444
drag, startPoint x: 778, startPoint y: 94, endPoint x: 880, endPoint y: 93, distance: 101.3
click at [880, 93] on div "// Defeat the ogres using their names. hero . moveRight ( ) ; // Defeat the fir…" at bounding box center [881, 252] width 213 height 444
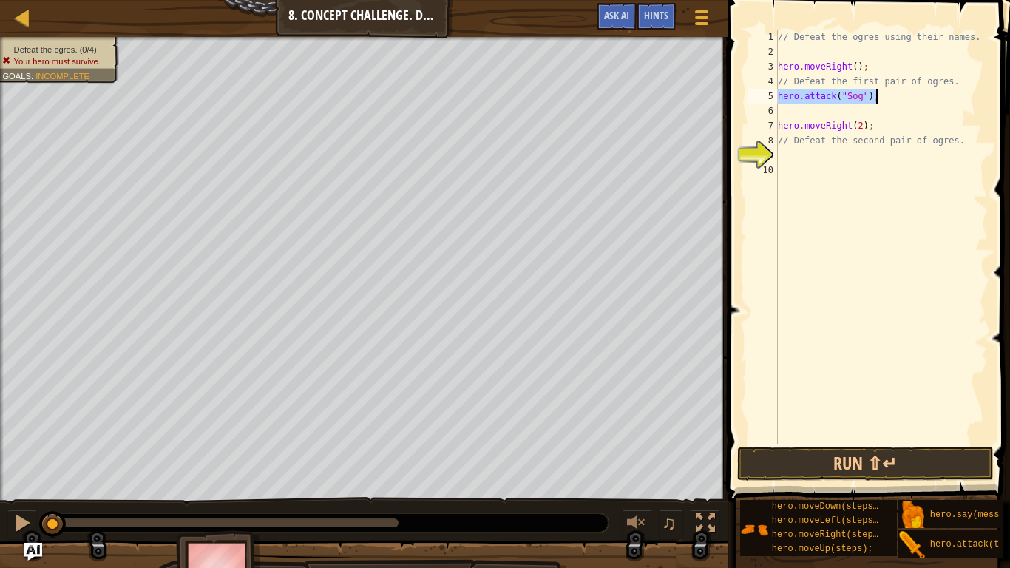
click at [817, 109] on div "// Defeat the ogres using their names. hero . moveRight ( ) ; // Defeat the fir…" at bounding box center [881, 252] width 213 height 444
click at [778, 124] on div "// Defeat the ogres using their names. hero . moveRight ( ) ; // Defeat the fir…" at bounding box center [881, 252] width 213 height 444
type textarea "hero.moveRight(2);"
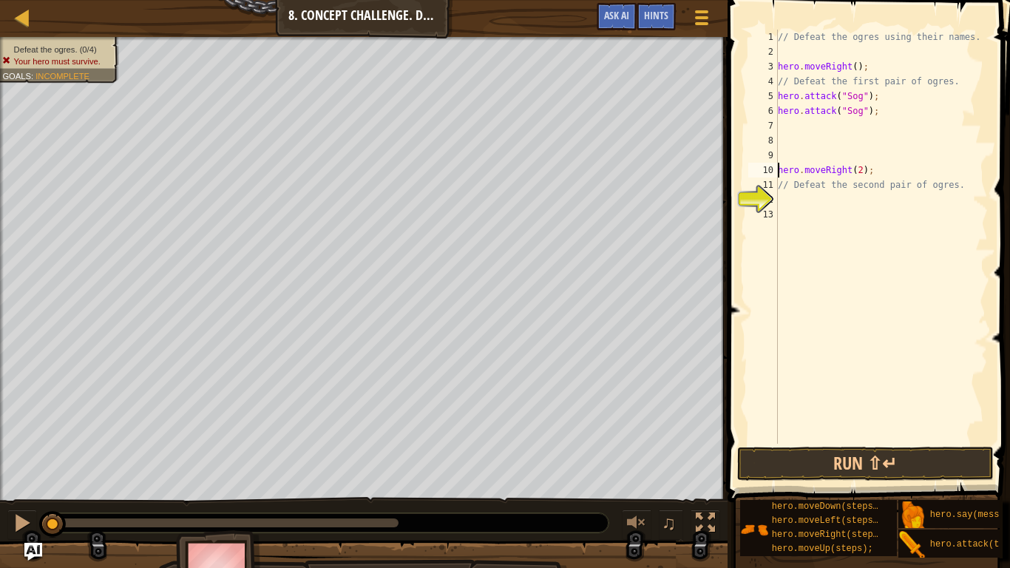
click at [794, 121] on div "// Defeat the ogres using their names. hero . moveRight ( ) ; // Defeat the fir…" at bounding box center [881, 252] width 213 height 444
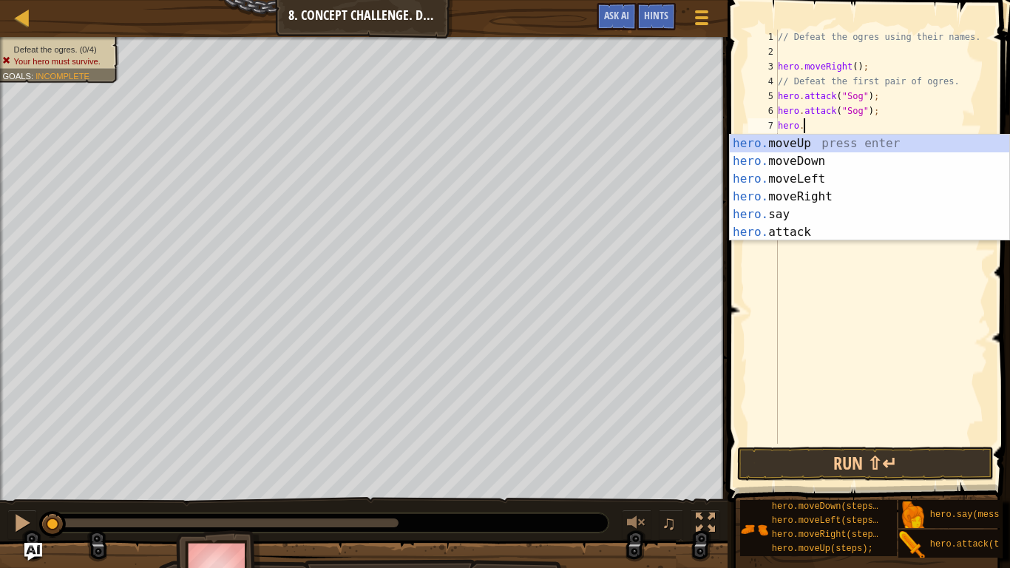
scroll to position [7, 3]
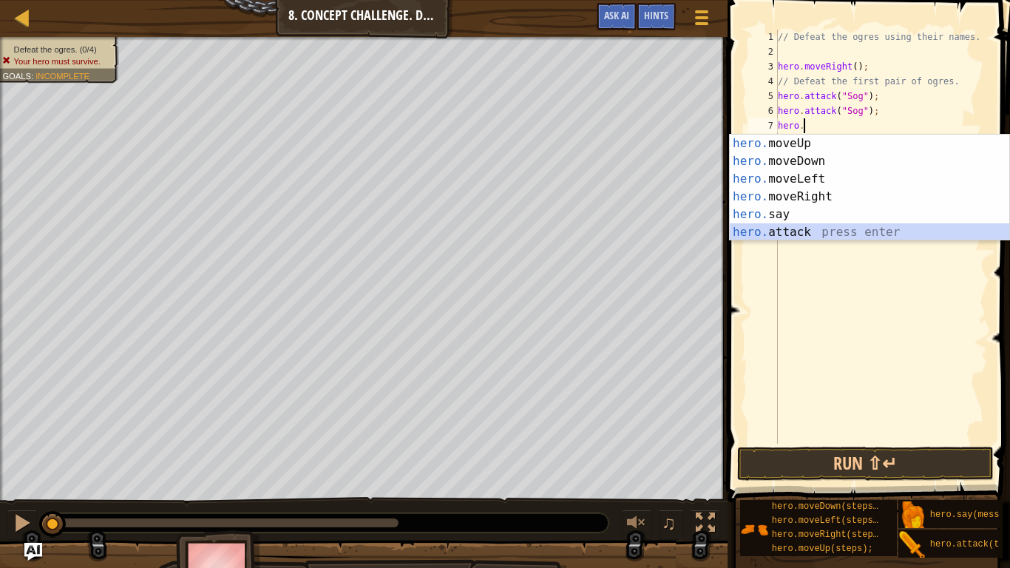
click at [779, 234] on div "hero. moveUp press enter hero. moveDown press enter hero. moveLeft press enter …" at bounding box center [869, 206] width 279 height 142
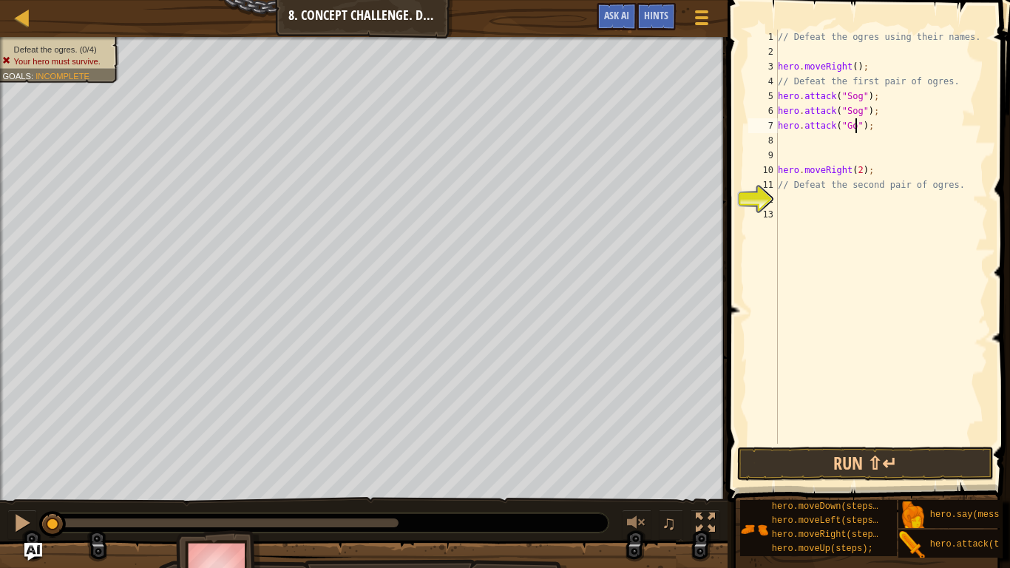
scroll to position [7, 13]
drag, startPoint x: 778, startPoint y: 124, endPoint x: 869, endPoint y: 121, distance: 90.2
click at [869, 121] on div "// Defeat the ogres using their names. hero . moveRight ( ) ; // Defeat the fir…" at bounding box center [881, 252] width 213 height 444
type textarea "hero.attack("Gos");"
click at [869, 121] on div "// Defeat the ogres using their names. hero . moveRight ( ) ; // Defeat the fir…" at bounding box center [881, 237] width 213 height 414
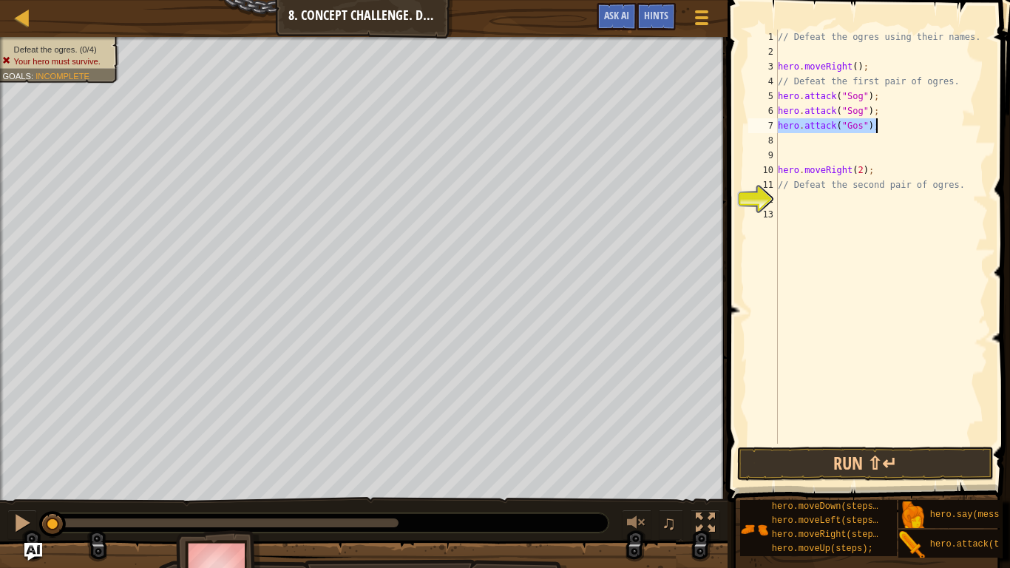
drag, startPoint x: 778, startPoint y: 122, endPoint x: 911, endPoint y: 125, distance: 133.1
click at [911, 125] on div "// Defeat the ogres using their names. hero . moveRight ( ) ; // Defeat the fir…" at bounding box center [881, 252] width 213 height 444
click at [796, 139] on div "// Defeat the ogres using their names. hero . moveRight ( ) ; // Defeat the fir…" at bounding box center [881, 252] width 213 height 444
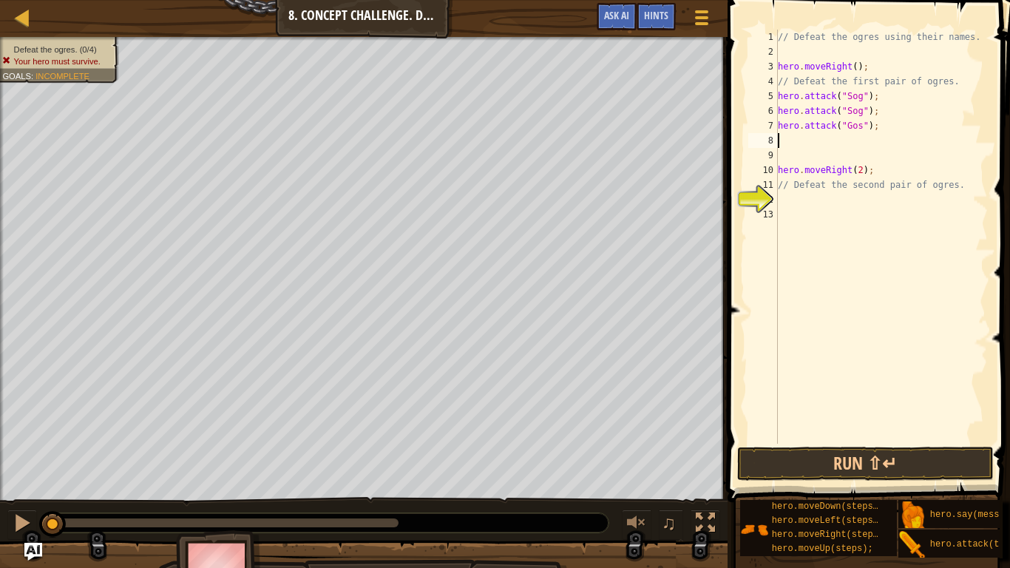
paste textarea "hero.attack("Gos");"
type textarea "hero.attack("Gos");"
click at [875, 155] on div "// Defeat the ogres using their names. hero . moveRight ( ) ; // Defeat the fir…" at bounding box center [881, 252] width 213 height 444
type textarea "hero.attack("Gos");"
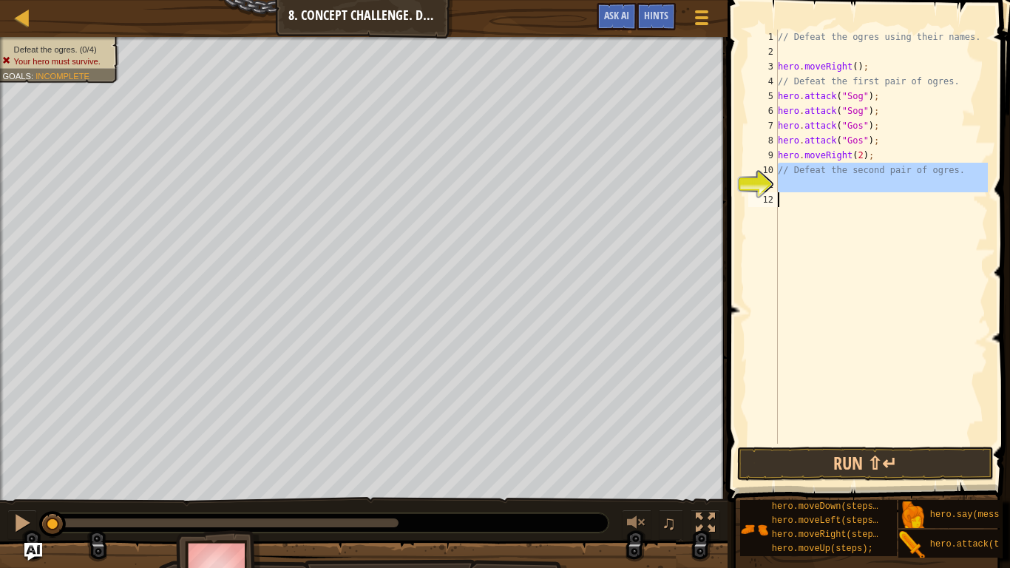
drag, startPoint x: 778, startPoint y: 171, endPoint x: 897, endPoint y: 197, distance: 122.5
click at [897, 197] on div "// Defeat the ogres using their names. hero . moveRight ( ) ; // Defeat the fir…" at bounding box center [881, 252] width 213 height 444
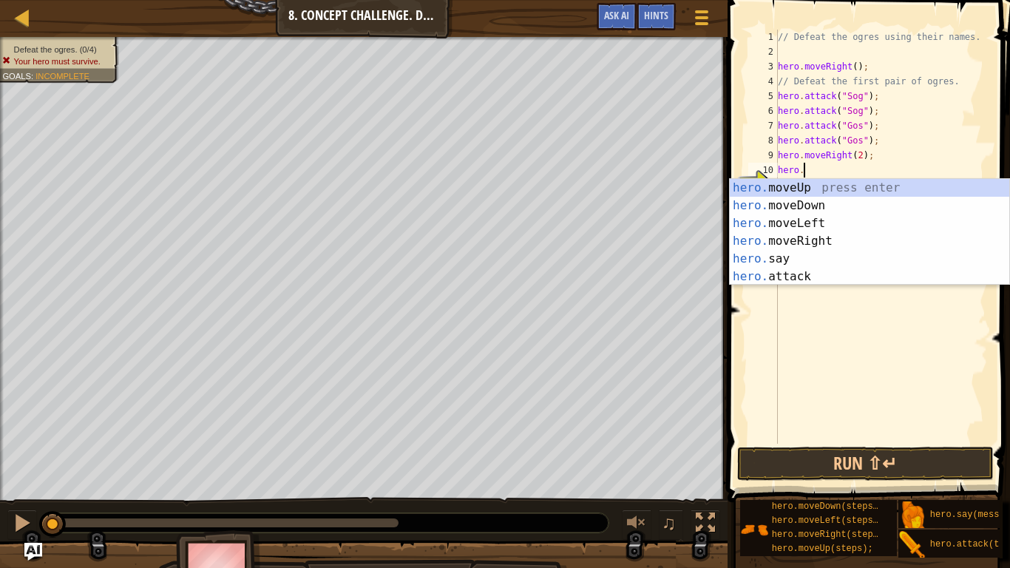
scroll to position [7, 3]
click at [802, 271] on div "hero. moveUp press enter hero. moveDown press enter hero. moveLeft press enter …" at bounding box center [869, 250] width 279 height 142
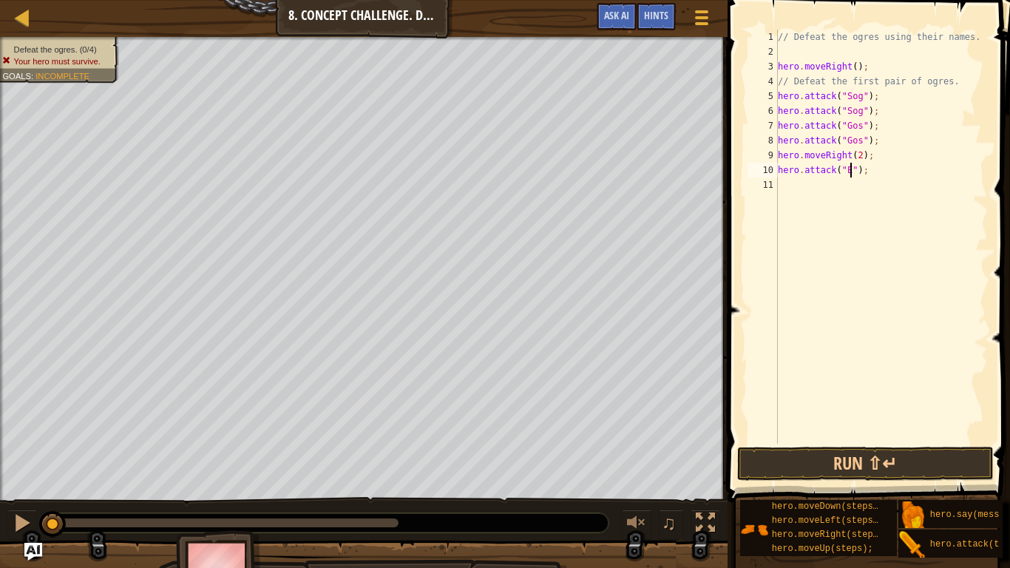
scroll to position [7, 11]
type textarea "hero.attack("Ergo");"
drag, startPoint x: 778, startPoint y: 166, endPoint x: 888, endPoint y: 176, distance: 110.6
click at [888, 176] on div "// Defeat the ogres using their names. hero . moveRight ( ) ; // Defeat the fir…" at bounding box center [881, 252] width 213 height 444
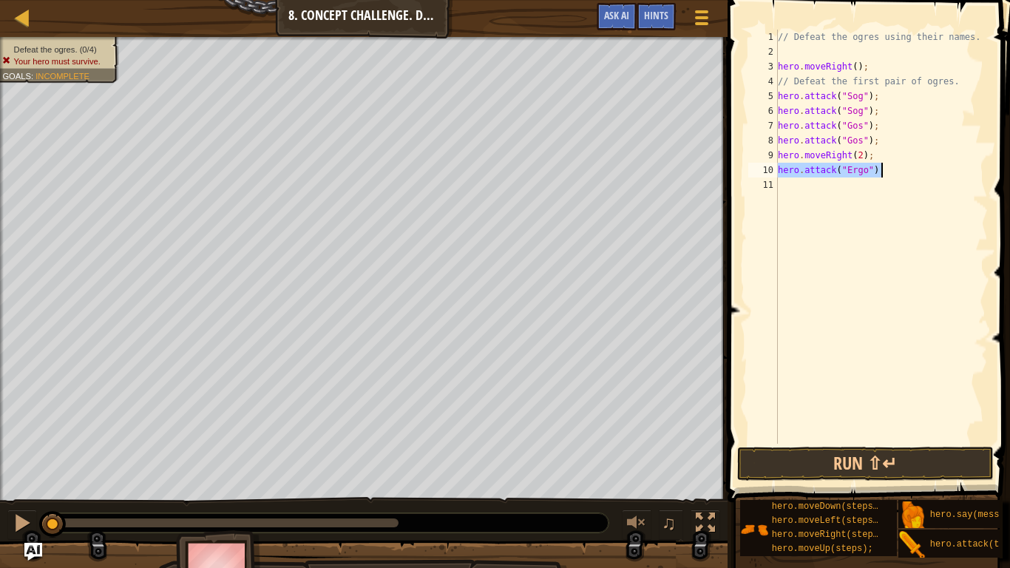
click at [851, 187] on div "// Defeat the ogres using their names. hero . moveRight ( ) ; // Defeat the fir…" at bounding box center [881, 252] width 213 height 444
paste textarea "hero.attack("Ergo");"
type textarea "hero.attack("Ergo");"
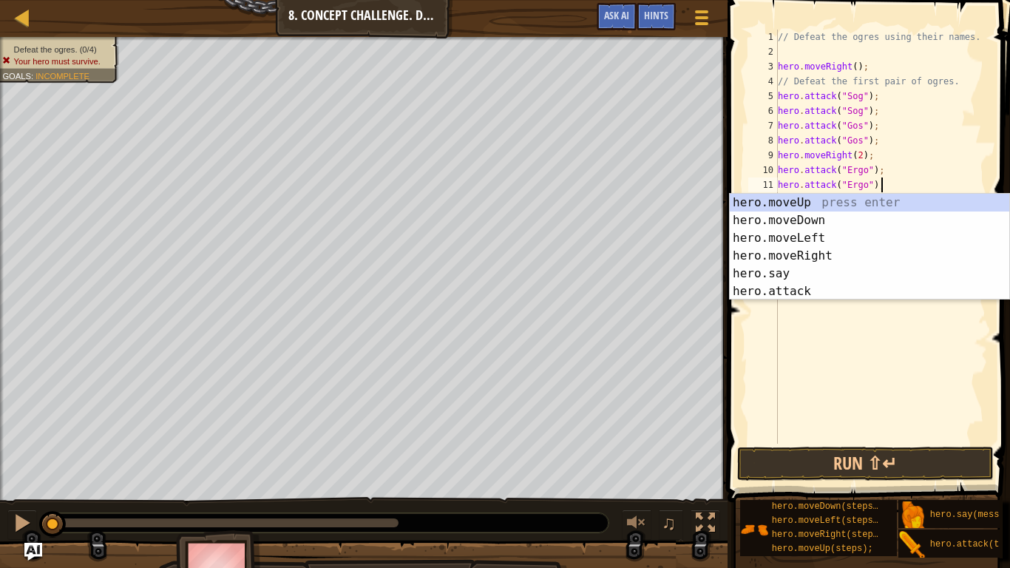
click at [816, 343] on div "// Defeat the ogres using their names. hero . moveRight ( ) ; // Defeat the fir…" at bounding box center [881, 252] width 213 height 444
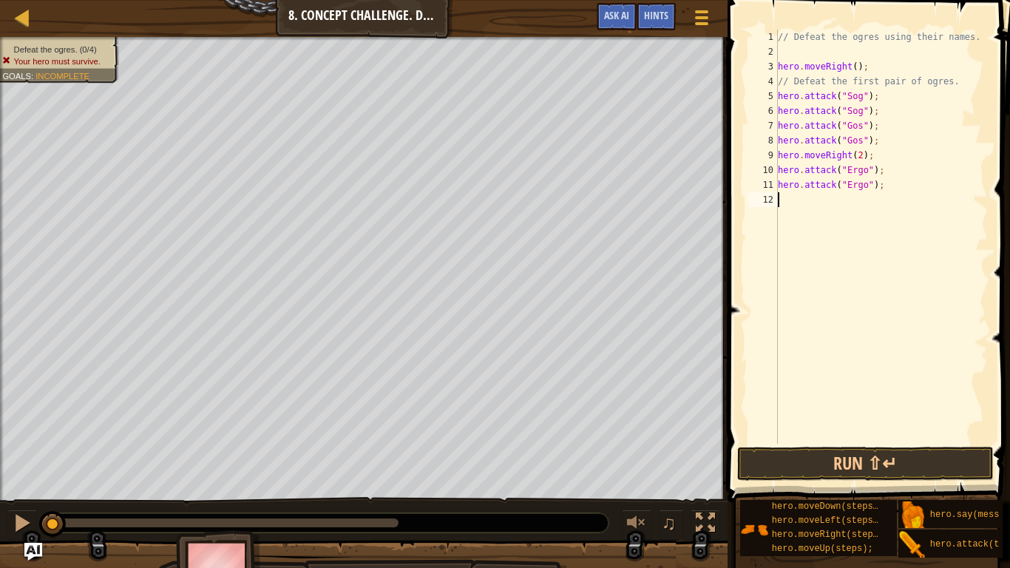
click at [777, 152] on div "9" at bounding box center [763, 155] width 30 height 15
type textarea "hero.moveRight(2);"
click at [787, 153] on div "// Defeat the ogres using their names. hero . moveRight ( ) ; // Defeat the fir…" at bounding box center [881, 252] width 213 height 444
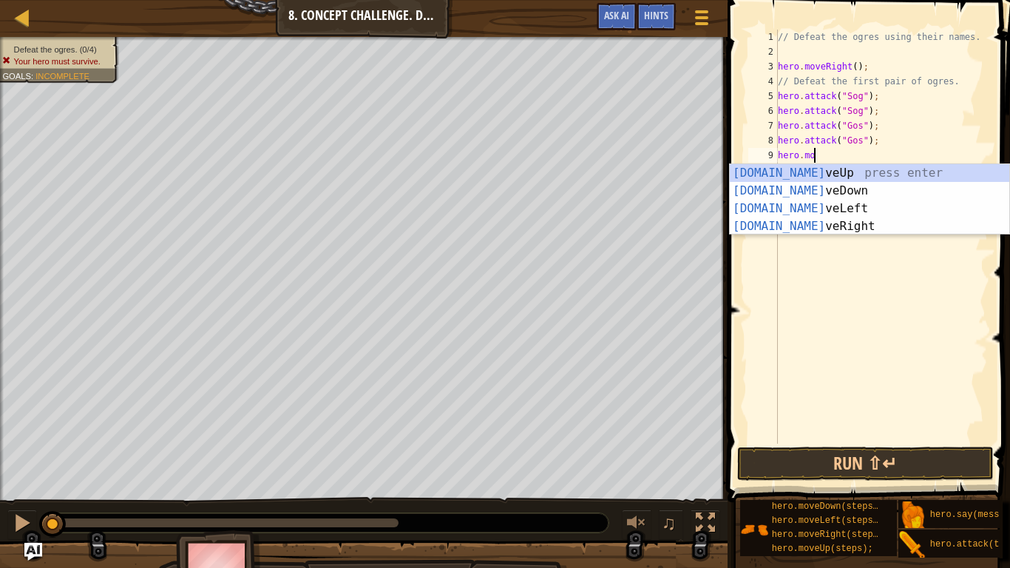
type textarea "hero.move"
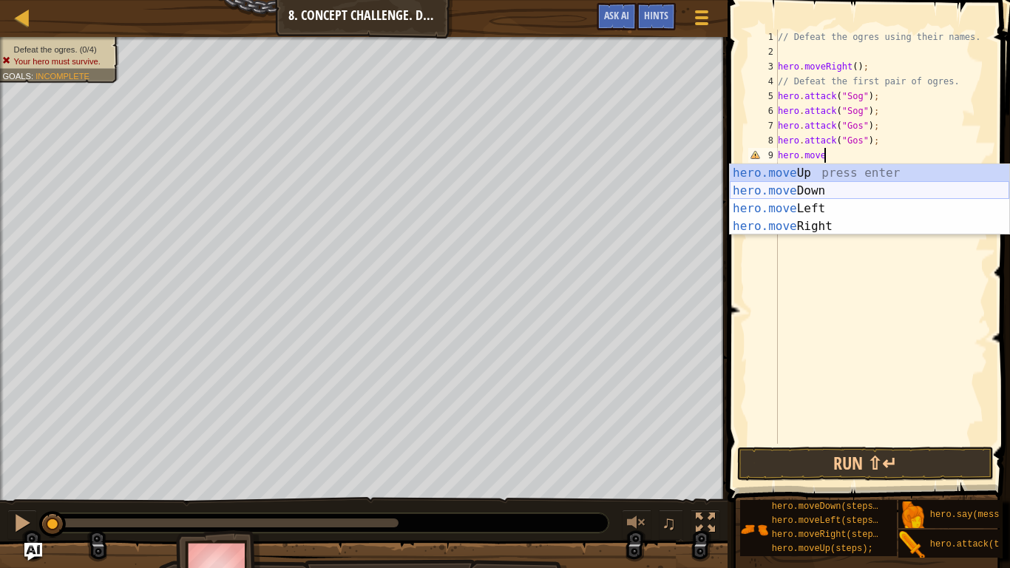
click at [802, 194] on div "hero.move Up press enter hero.move Down press enter hero.move Left press enter …" at bounding box center [869, 217] width 279 height 106
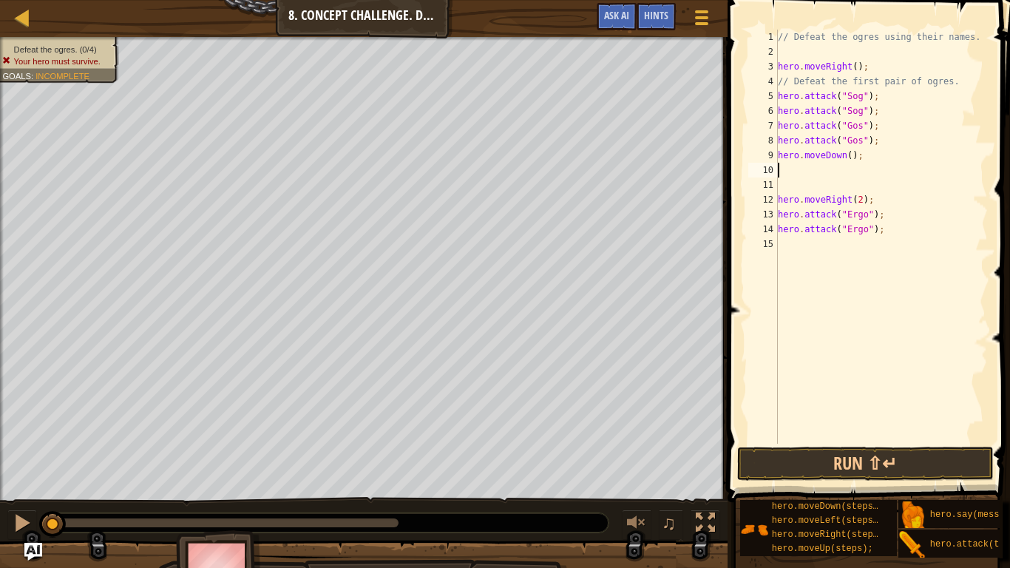
scroll to position [7, 0]
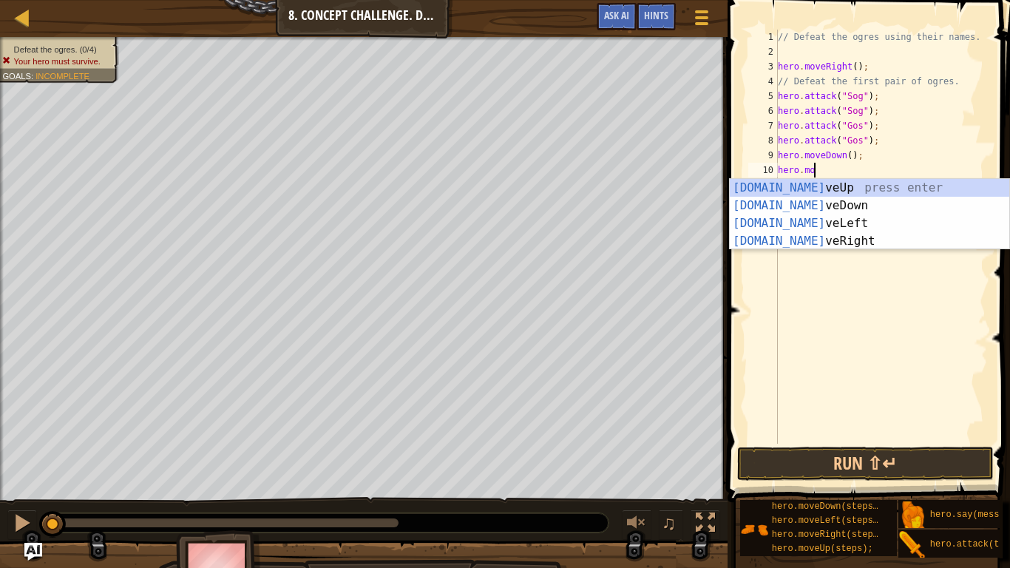
type textarea "hero.move"
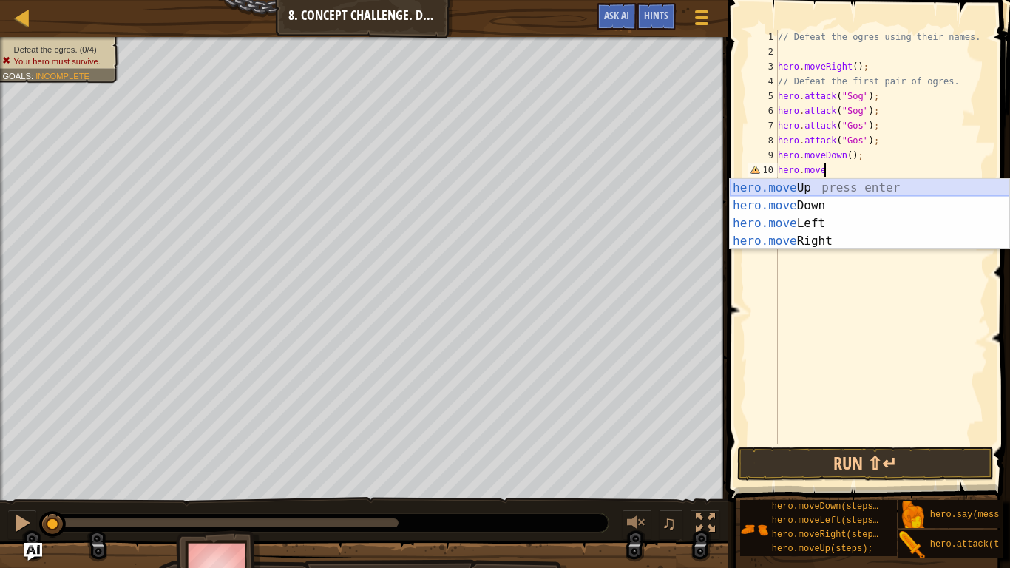
click at [859, 190] on div "hero.move Up press enter hero.move Down press enter hero.move Left press enter …" at bounding box center [869, 232] width 279 height 106
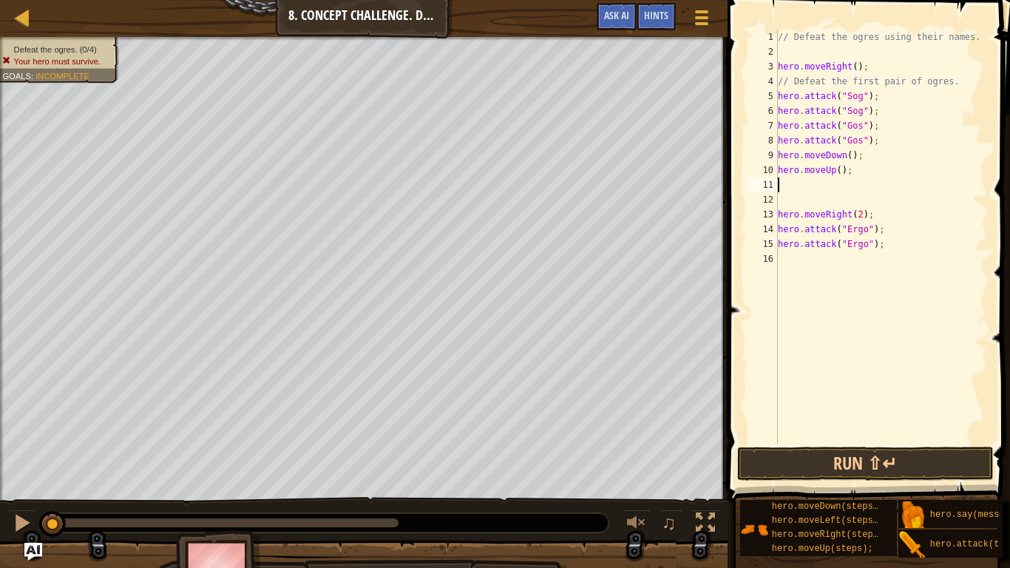
click at [846, 203] on div "// Defeat the ogres using their names. hero . moveRight ( ) ; // Defeat the fir…" at bounding box center [881, 252] width 213 height 444
type textarea "hero.moveUp();"
click at [863, 231] on div "// Defeat the ogres using their names. hero . moveRight ( ) ; // Defeat the fir…" at bounding box center [881, 252] width 213 height 444
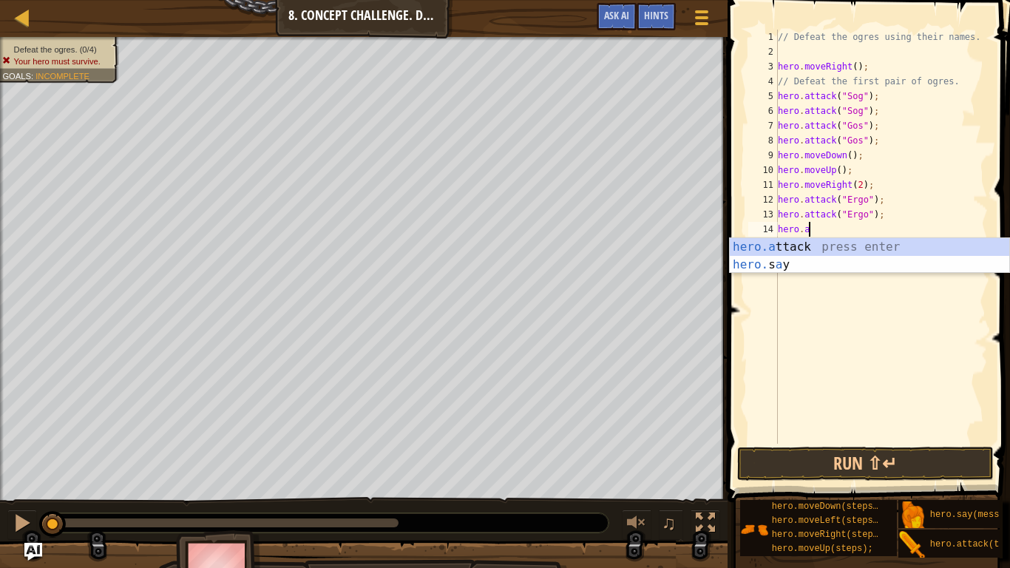
scroll to position [7, 4]
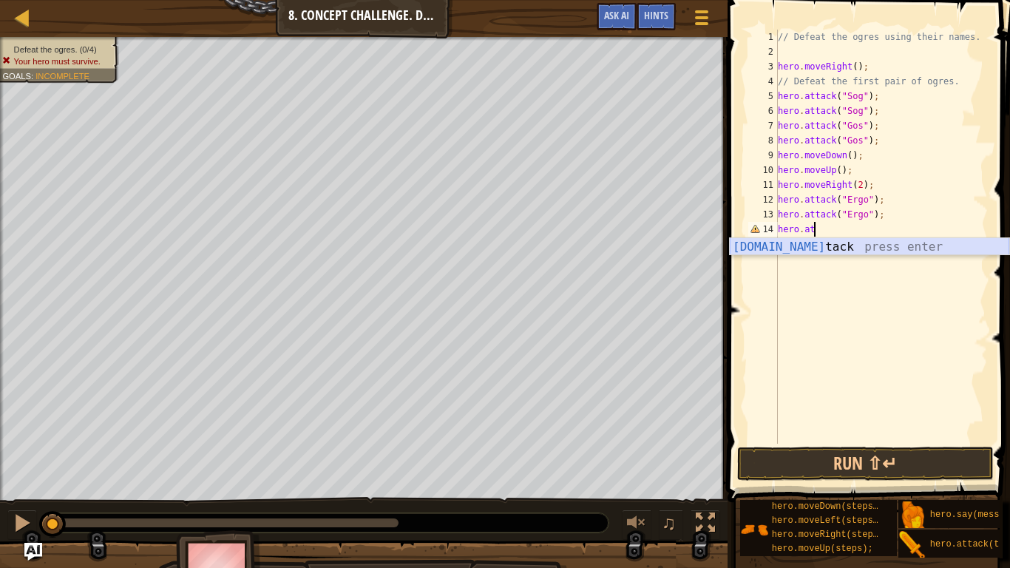
click at [855, 240] on div "[DOMAIN_NAME] tack press enter" at bounding box center [869, 264] width 279 height 53
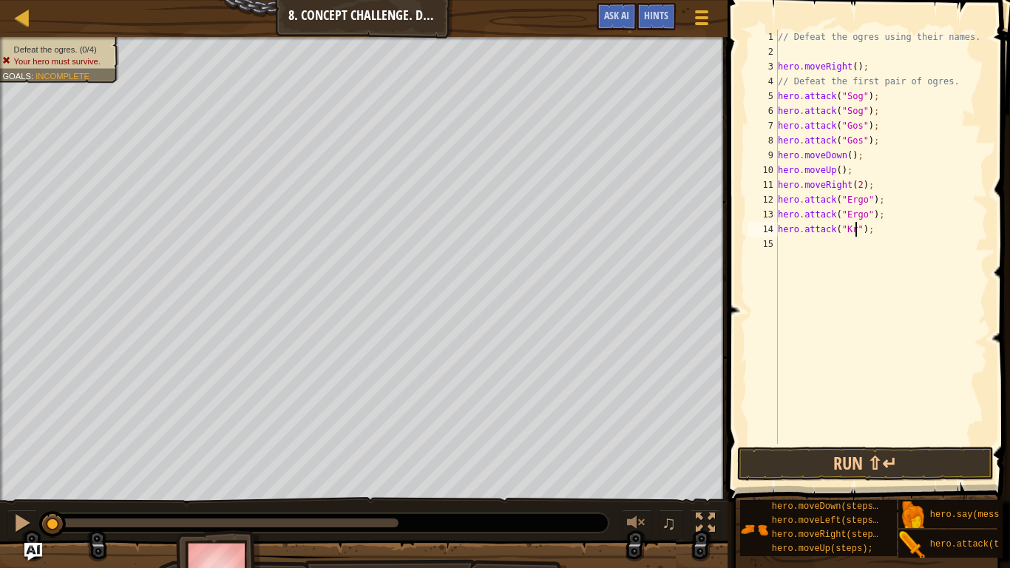
type textarea "hero.attack("Kro");"
click at [811, 243] on div "// Defeat the ogres using their names. hero . moveRight ( ) ; // Defeat the fir…" at bounding box center [881, 252] width 213 height 444
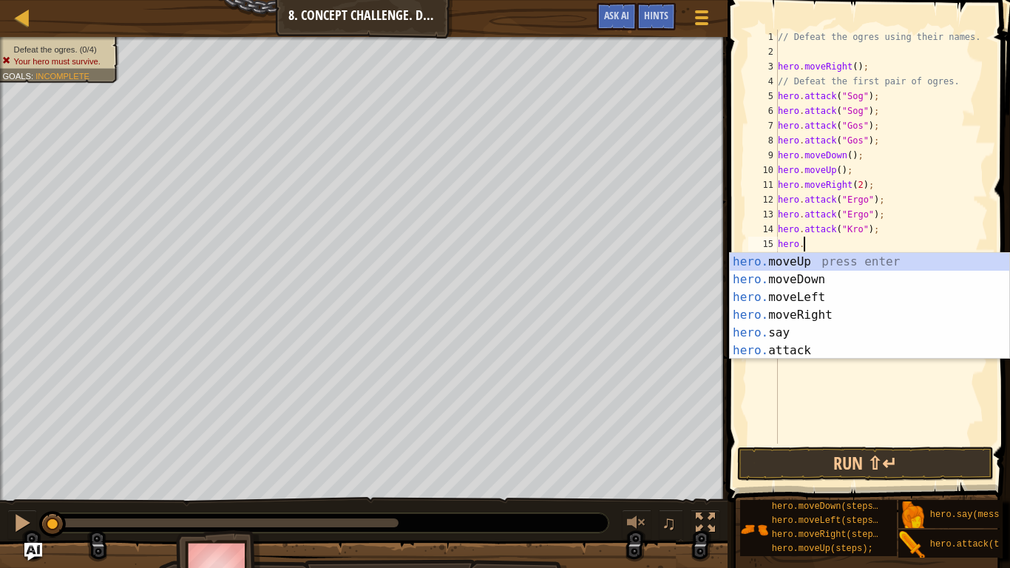
scroll to position [7, 3]
click at [784, 354] on div "hero. moveUp press enter hero. moveDown press enter hero. moveLeft press enter …" at bounding box center [869, 324] width 279 height 142
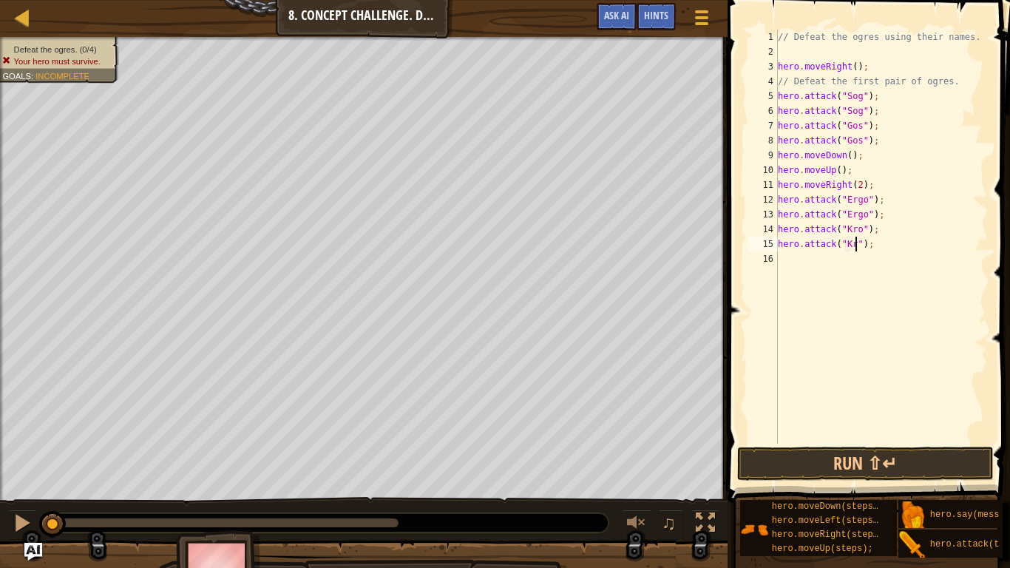
type textarea "hero.attack("Kro");"
click at [817, 264] on div "// Defeat the ogres using their names. hero . moveRight ( ) ; // Defeat the fir…" at bounding box center [881, 252] width 213 height 444
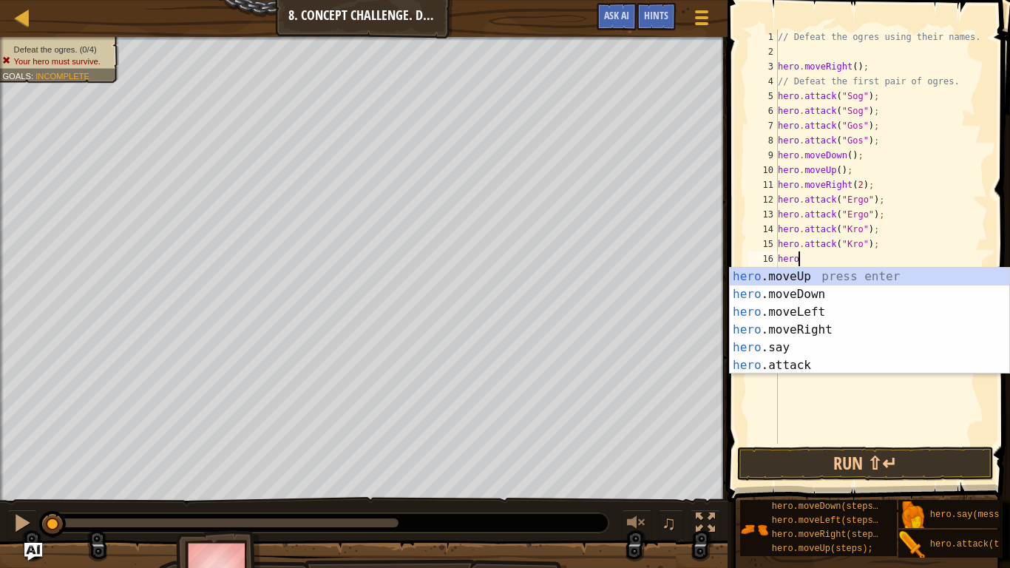
type textarea "hero."
click at [848, 296] on div "hero. moveUp press enter hero. moveDown press enter hero. moveLeft press enter …" at bounding box center [869, 339] width 279 height 142
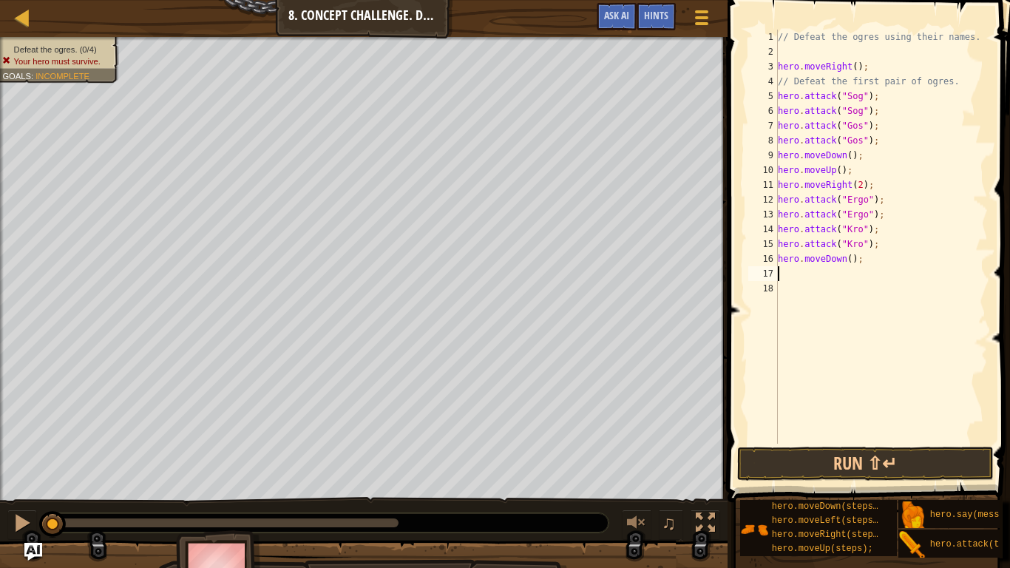
scroll to position [7, 0]
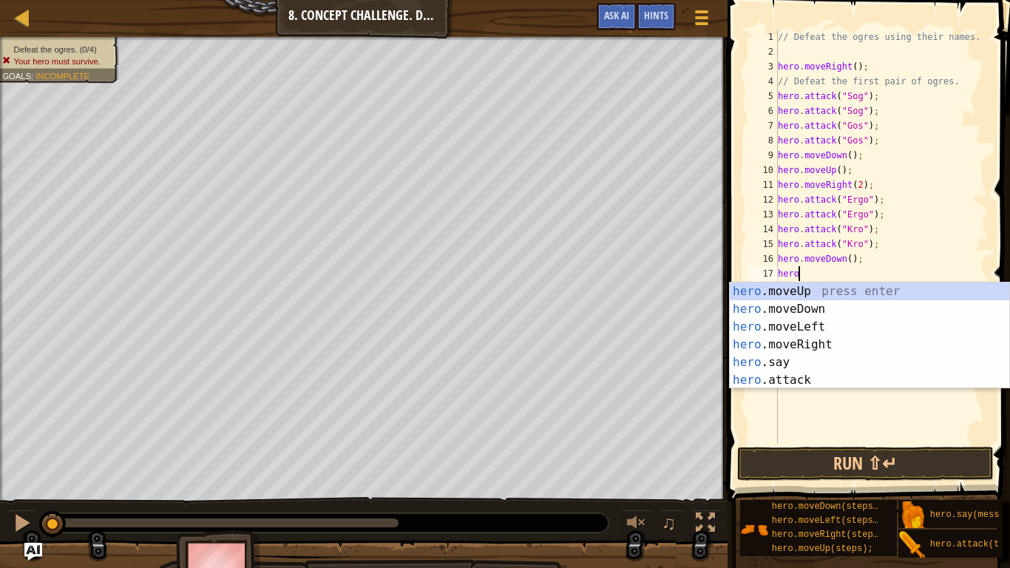
type textarea "hero."
click at [812, 296] on div "hero. moveUp press enter hero. moveDown press enter hero. moveLeft press enter …" at bounding box center [869, 353] width 279 height 142
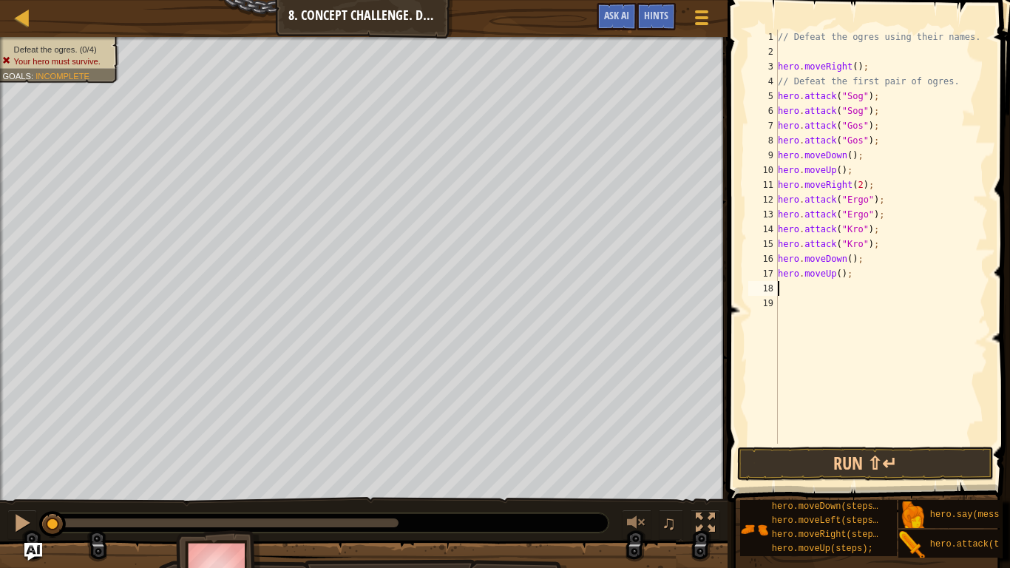
scroll to position [7, 0]
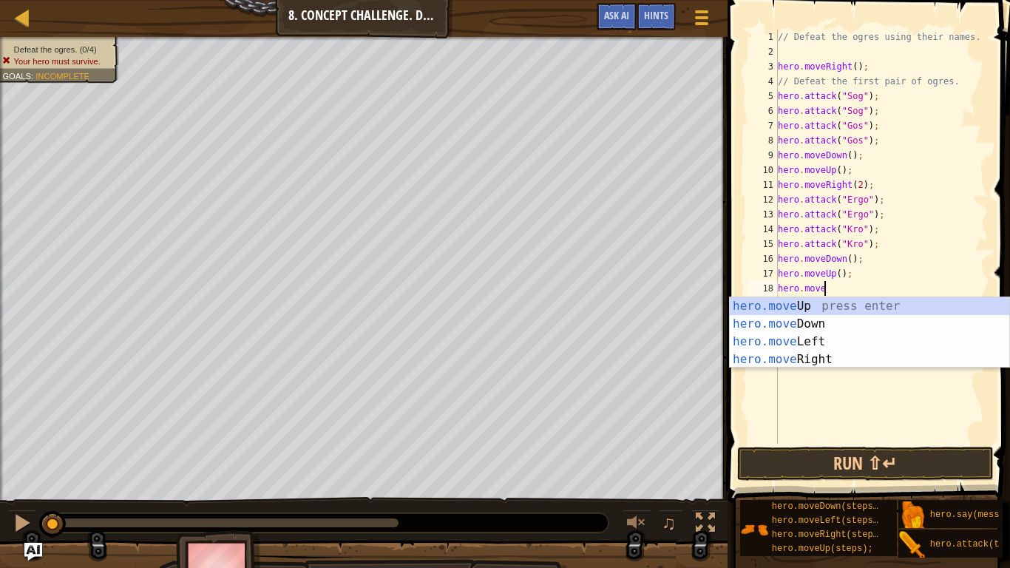
type textarea "hero.moveR"
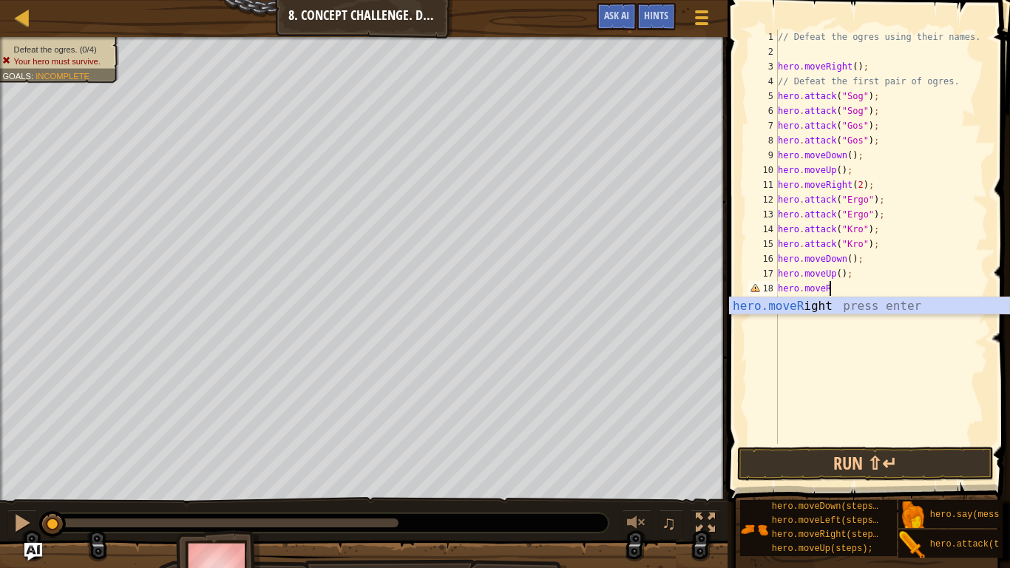
scroll to position [7, 7]
click at [821, 302] on div "hero.moveR ight press enter" at bounding box center [869, 323] width 279 height 53
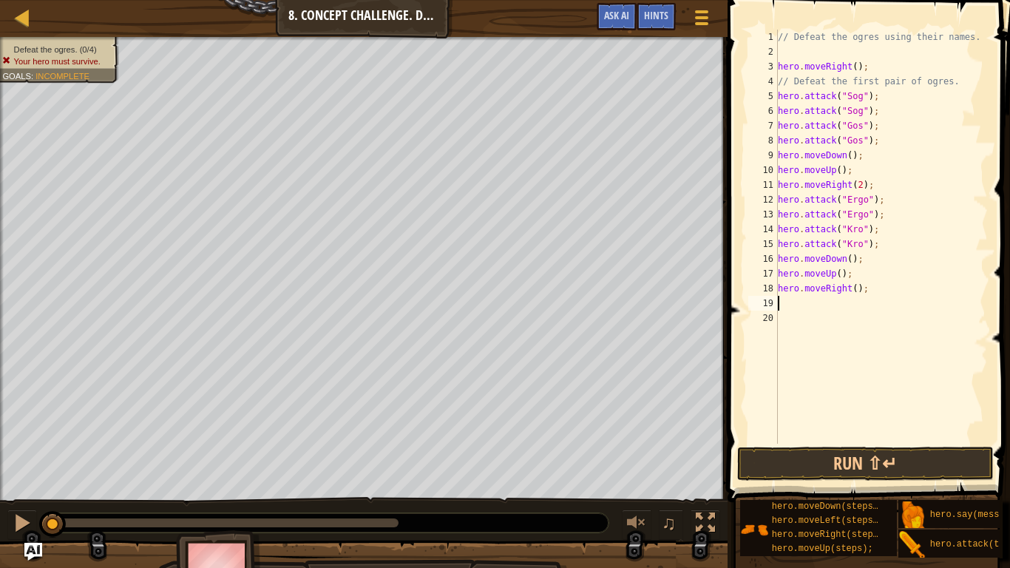
scroll to position [7, 0]
click at [843, 466] on button "Run ⇧↵" at bounding box center [865, 464] width 257 height 34
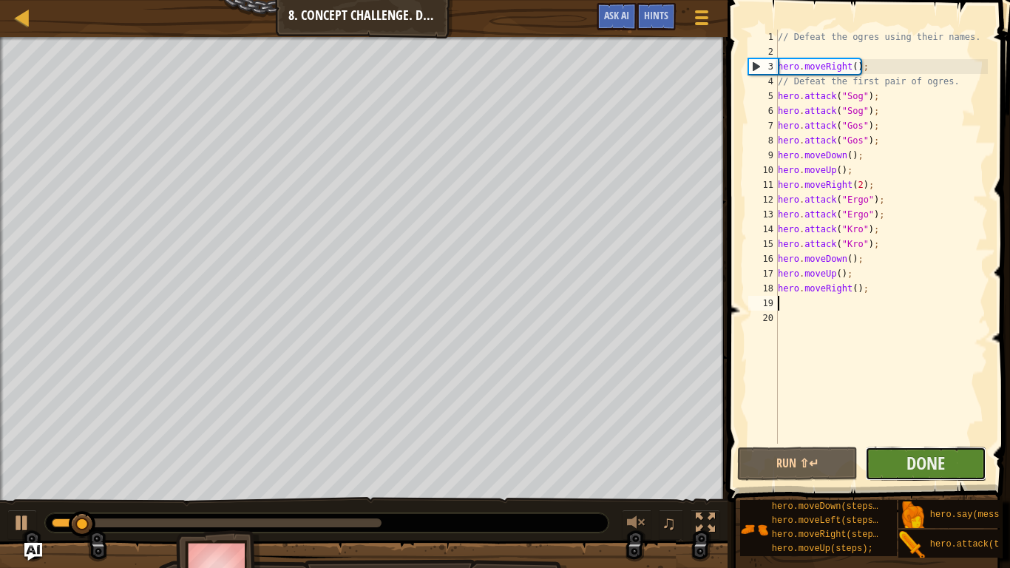
click at [879, 461] on button "Done" at bounding box center [925, 464] width 121 height 34
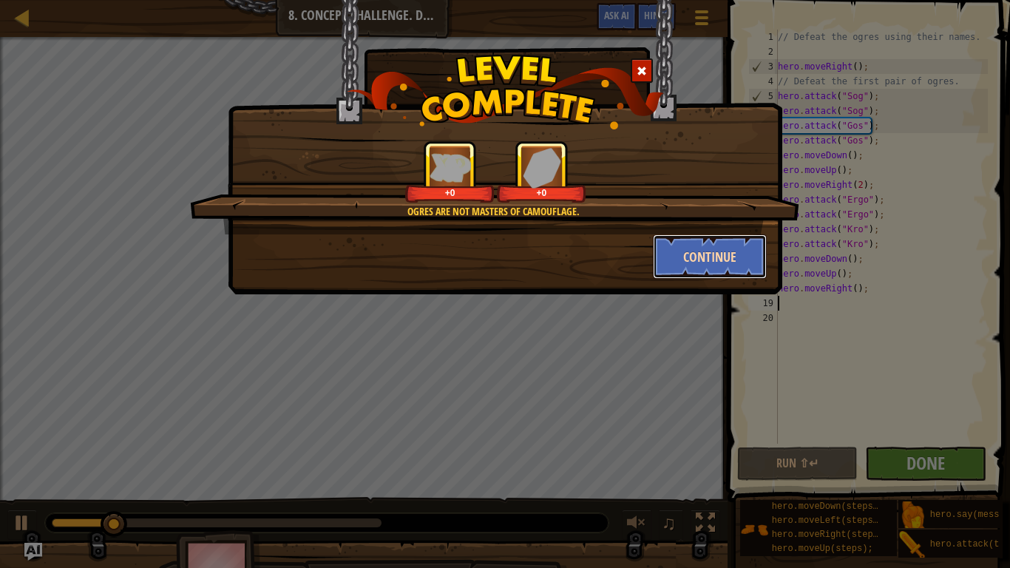
click at [663, 261] on button "Continue" at bounding box center [710, 256] width 115 height 44
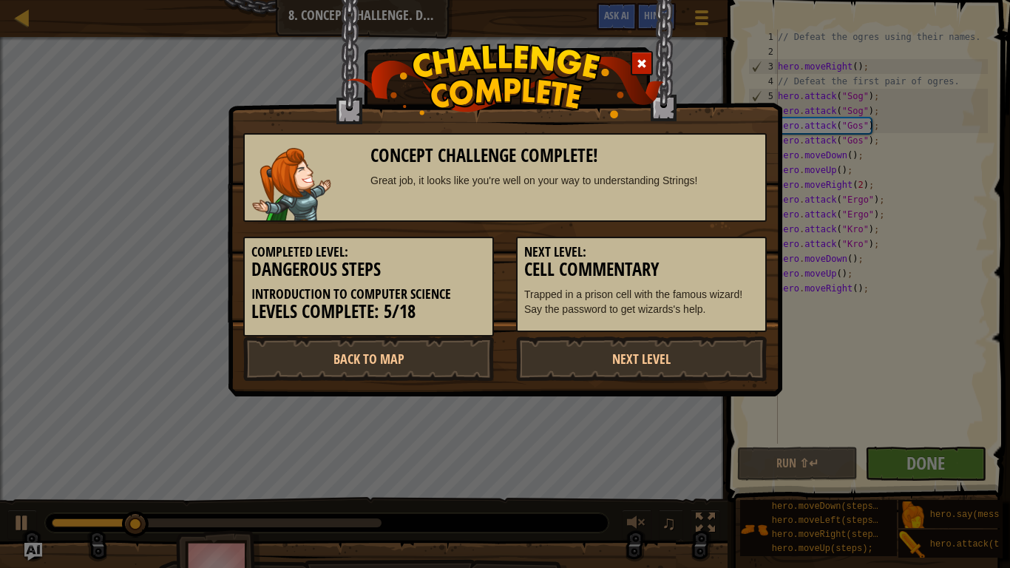
click at [717, 243] on div "Next Level: Cell Commentary Trapped in a prison cell with the famous wizard! Sa…" at bounding box center [641, 284] width 251 height 95
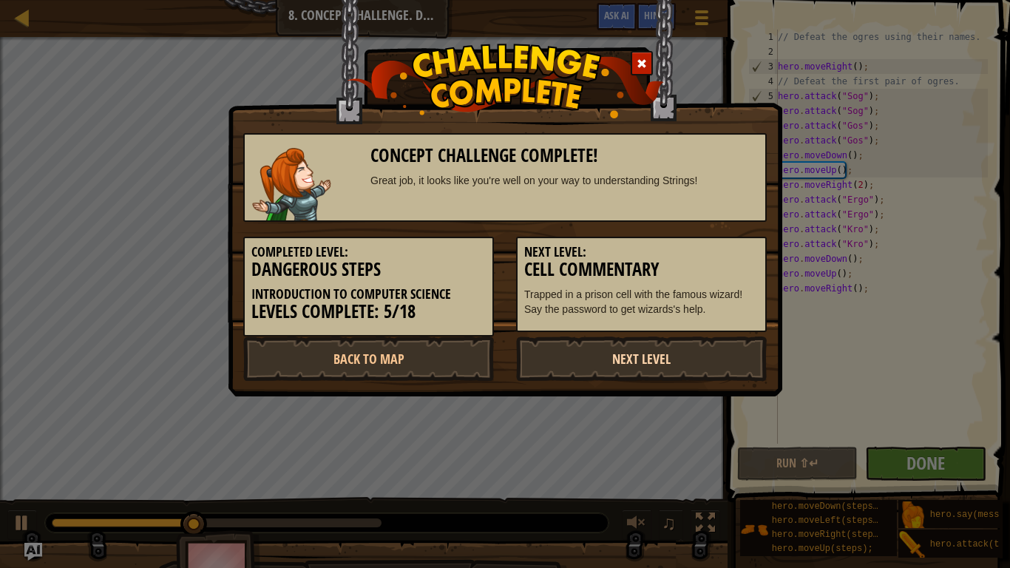
click at [623, 361] on link "Next Level" at bounding box center [641, 358] width 251 height 44
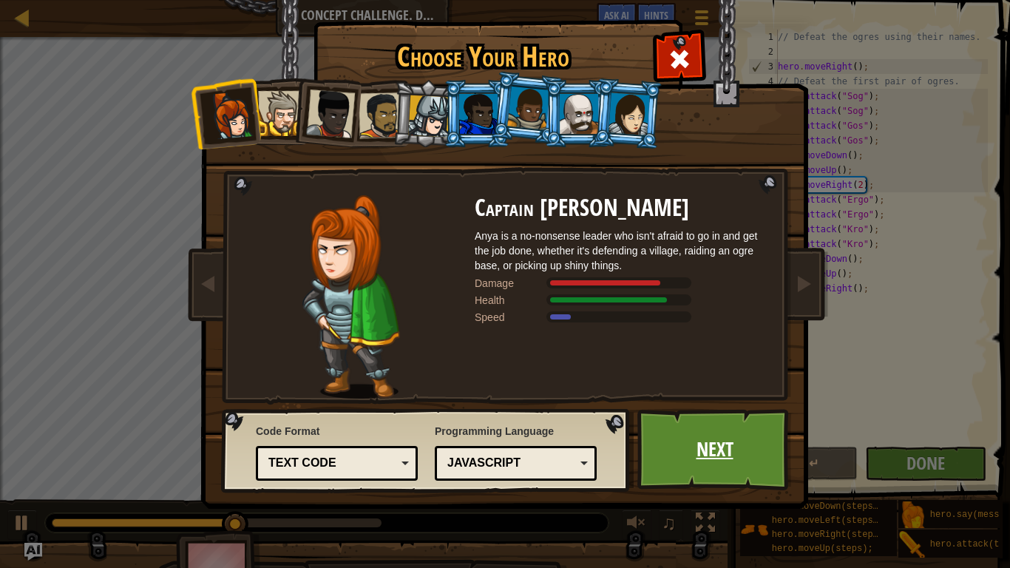
click at [695, 430] on link "Next" at bounding box center [714, 449] width 155 height 81
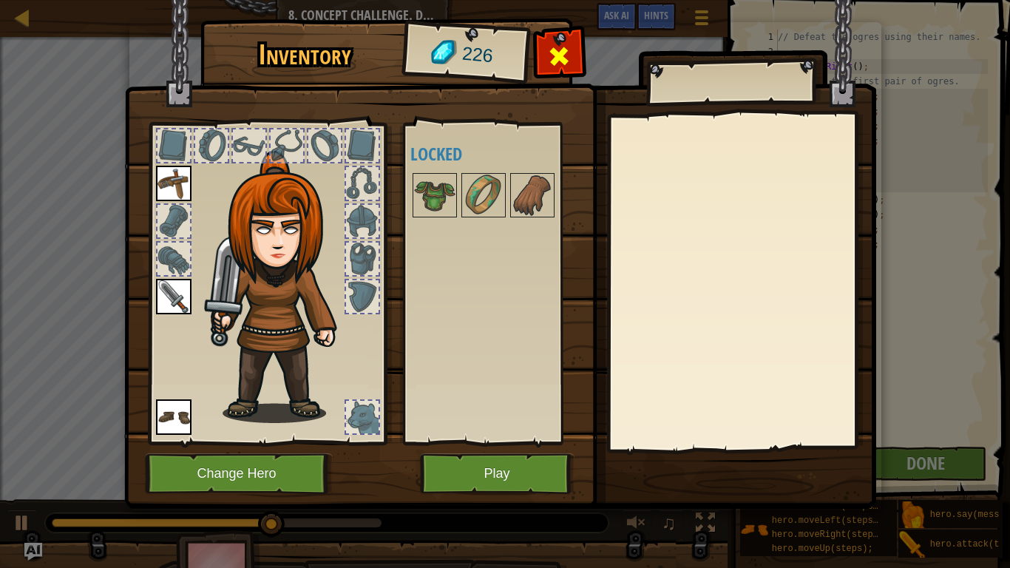
click at [568, 58] on span at bounding box center [559, 56] width 24 height 24
